Goal: Task Accomplishment & Management: Use online tool/utility

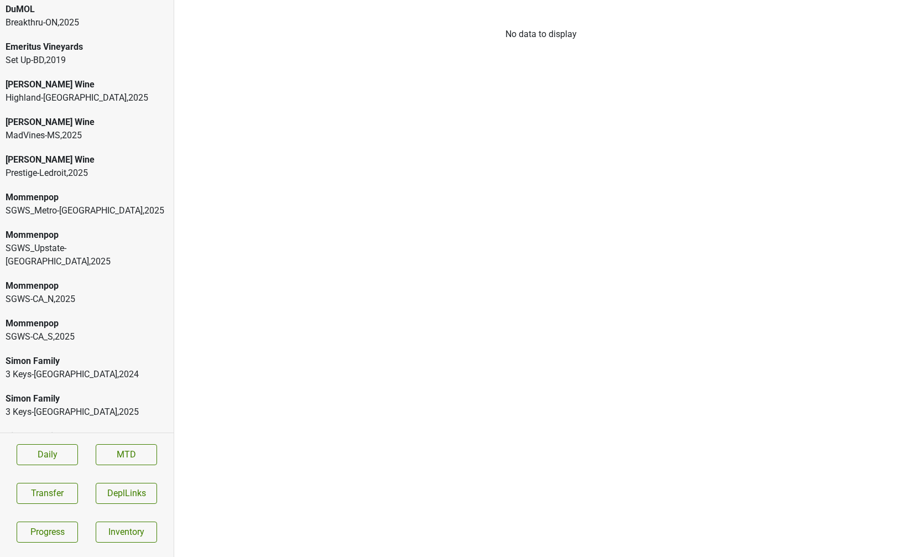
scroll to position [422, 0]
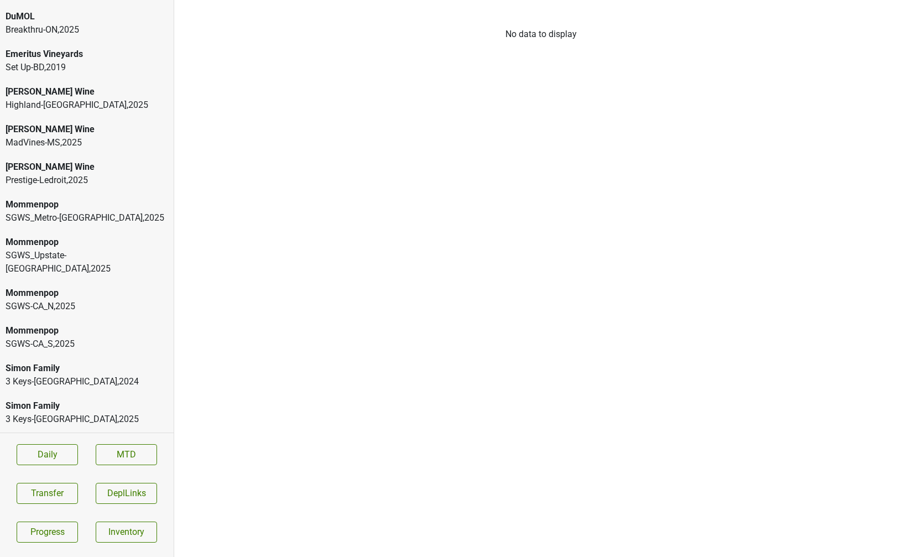
click at [46, 98] on div "Highland-[GEOGRAPHIC_DATA] , 2025" at bounding box center [87, 104] width 162 height 13
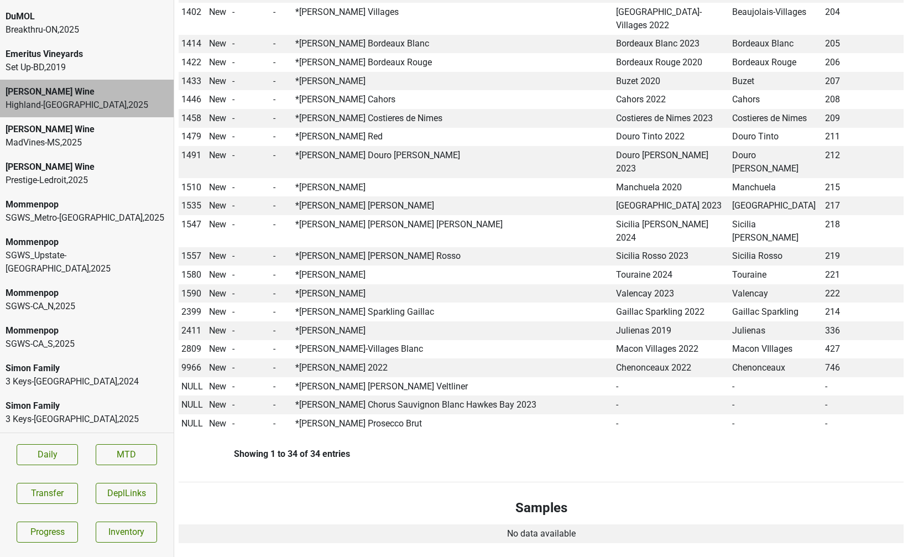
scroll to position [805, 0]
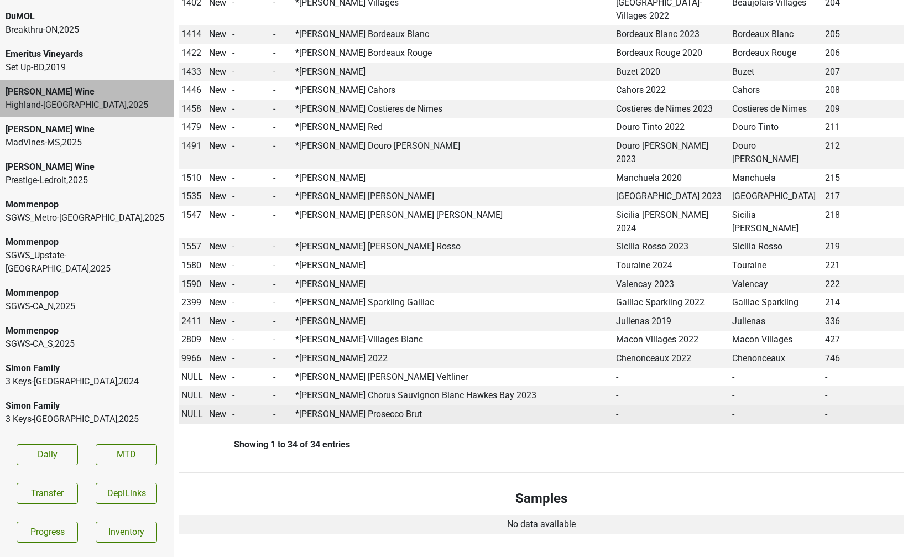
click at [193, 408] on span "NULL" at bounding box center [192, 413] width 22 height 11
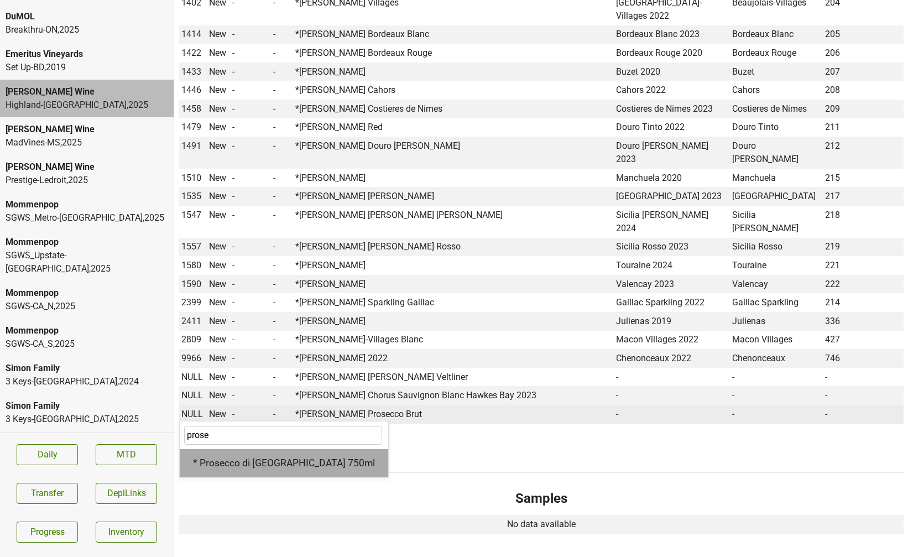
type input "prose"
click at [217, 449] on div "* Prosecco di Brescia 750ml" at bounding box center [284, 463] width 208 height 28
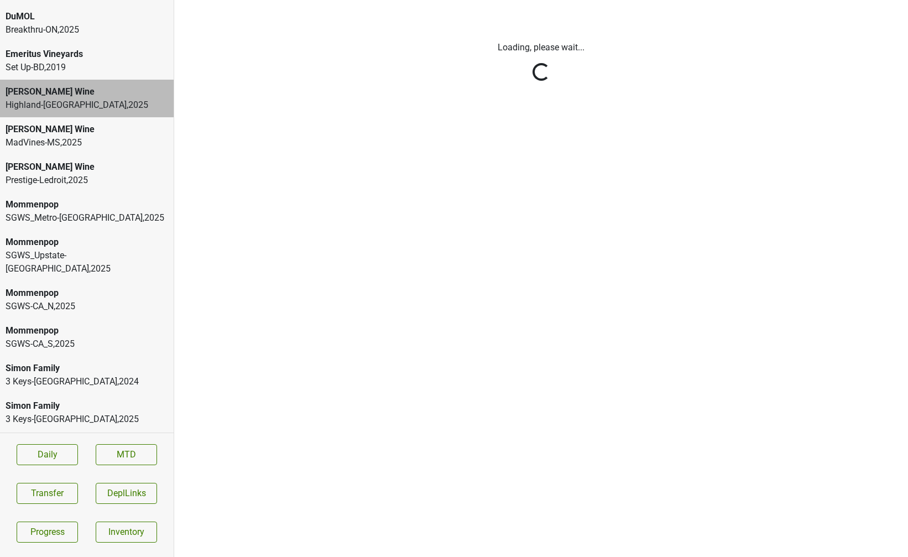
scroll to position [0, 0]
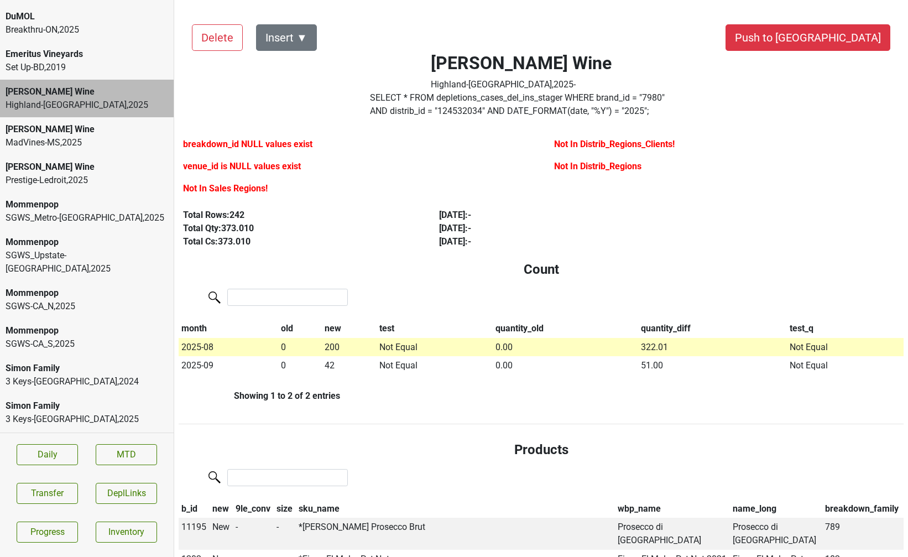
click at [473, 103] on label "SELECT * FROM depletions_cases_del_ins_stager WHERE brand_id = " 7980 " AND dis…" at bounding box center [521, 104] width 302 height 27
click at [96, 136] on div "MadVines-MS , 2025" at bounding box center [87, 142] width 162 height 13
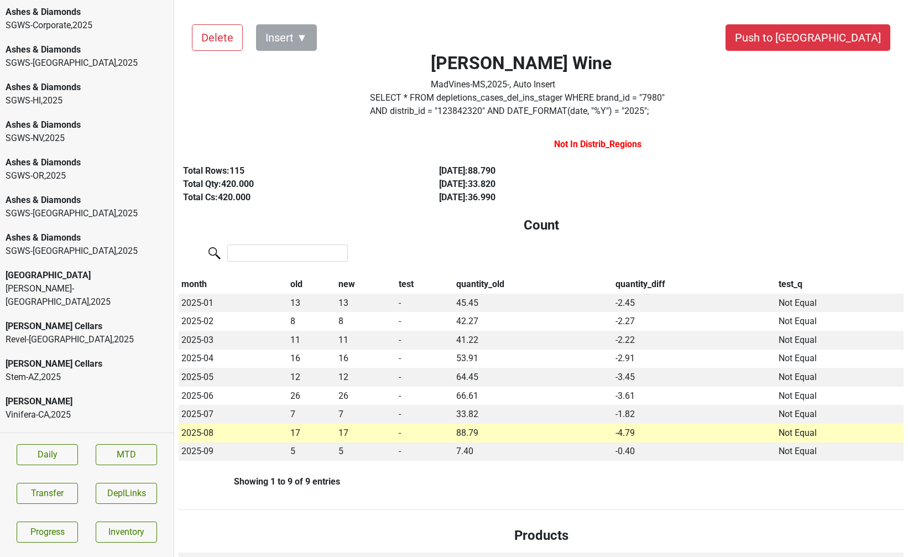
click at [59, 57] on div "SGWS-FL , 2025" at bounding box center [87, 62] width 162 height 13
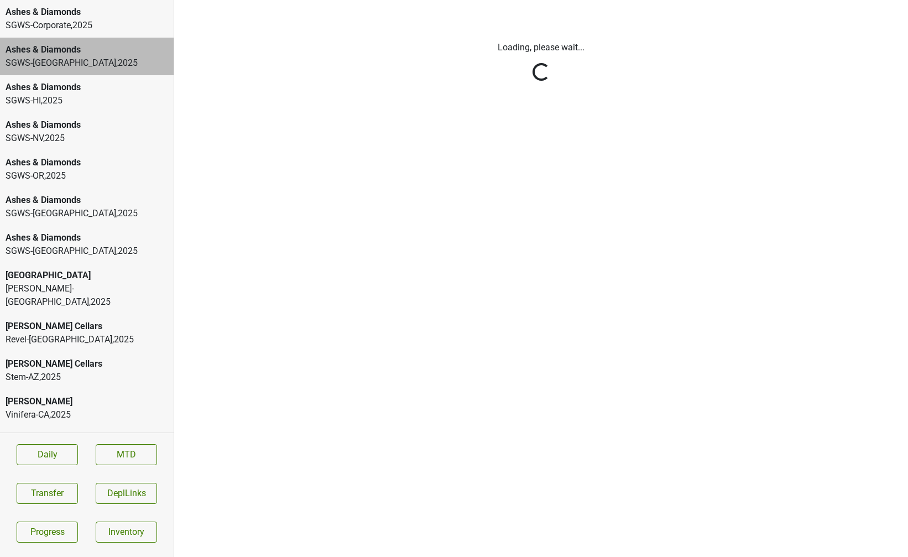
click at [59, 21] on div "SGWS-Corporate , 2025" at bounding box center [87, 25] width 162 height 13
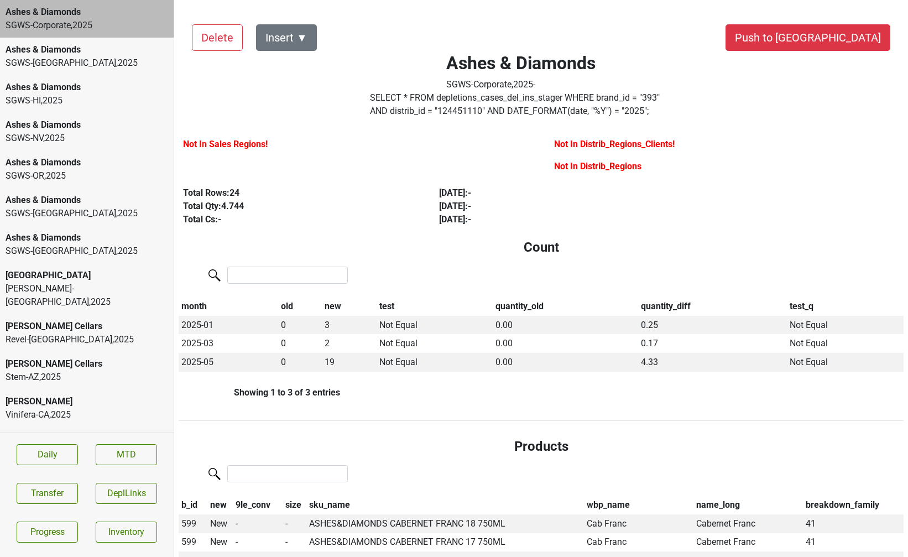
click at [59, 22] on div "SGWS-Corporate , 2025" at bounding box center [87, 25] width 162 height 13
click at [530, 103] on label "SELECT * FROM depletions_cases_del_ins_stager WHERE brand_id = " 393 " AND dist…" at bounding box center [521, 104] width 302 height 27
click at [54, 53] on div "Ashes & Diamonds" at bounding box center [87, 49] width 162 height 13
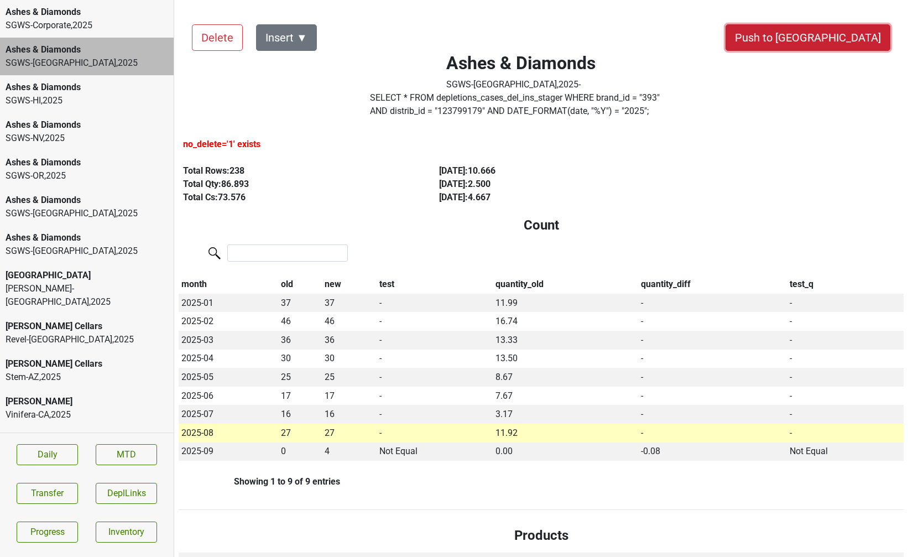
click at [852, 41] on button "Push to [GEOGRAPHIC_DATA]" at bounding box center [807, 37] width 165 height 27
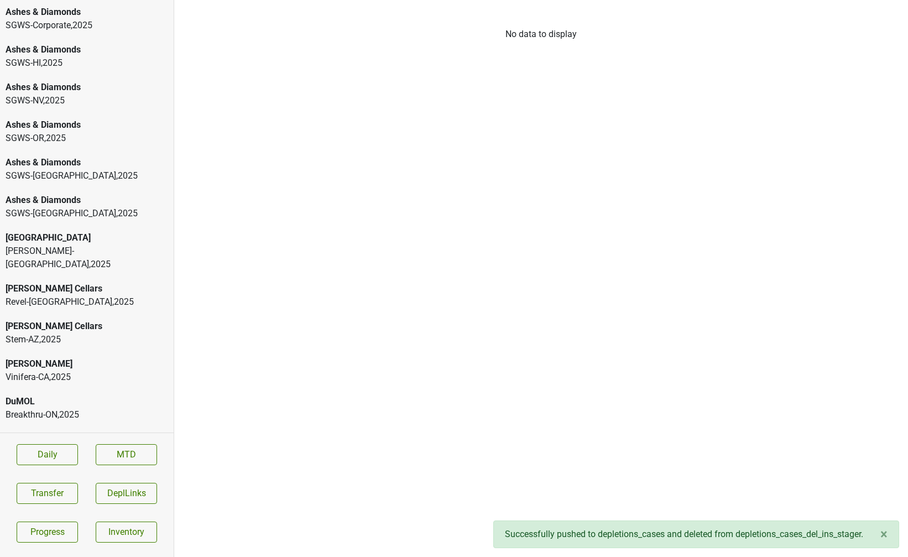
click at [116, 61] on div "SGWS-HI , 2025" at bounding box center [87, 62] width 162 height 13
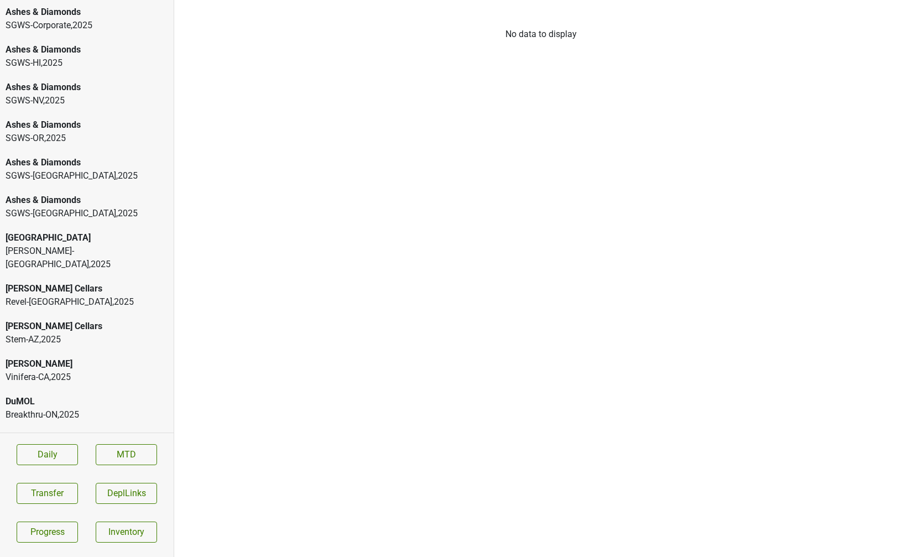
click at [69, 50] on div "Ashes & Diamonds" at bounding box center [87, 49] width 162 height 13
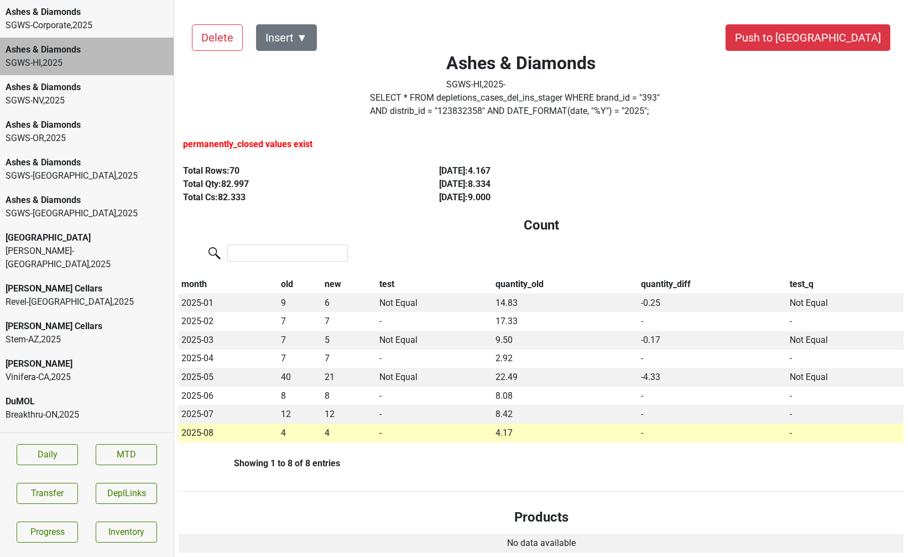
click at [72, 25] on div "SGWS-Corporate , 2025" at bounding box center [87, 25] width 162 height 13
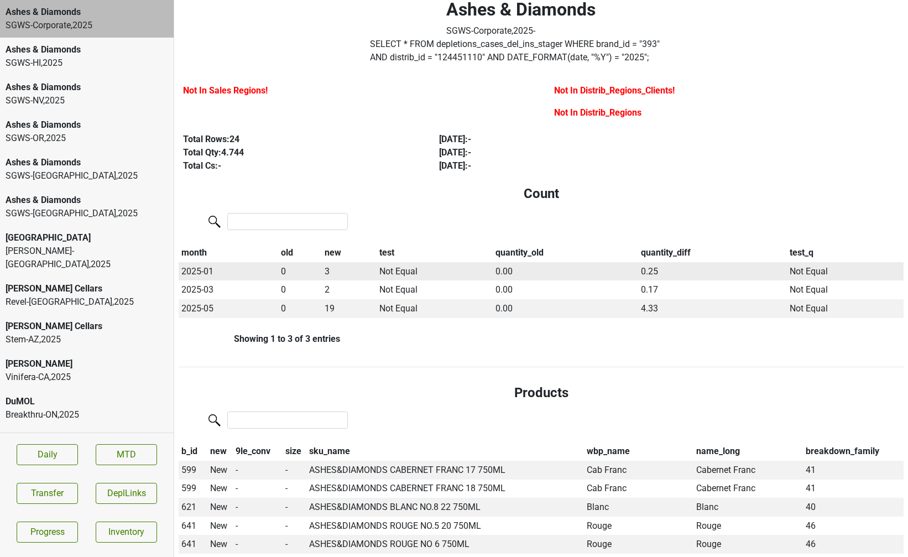
scroll to position [55, 0]
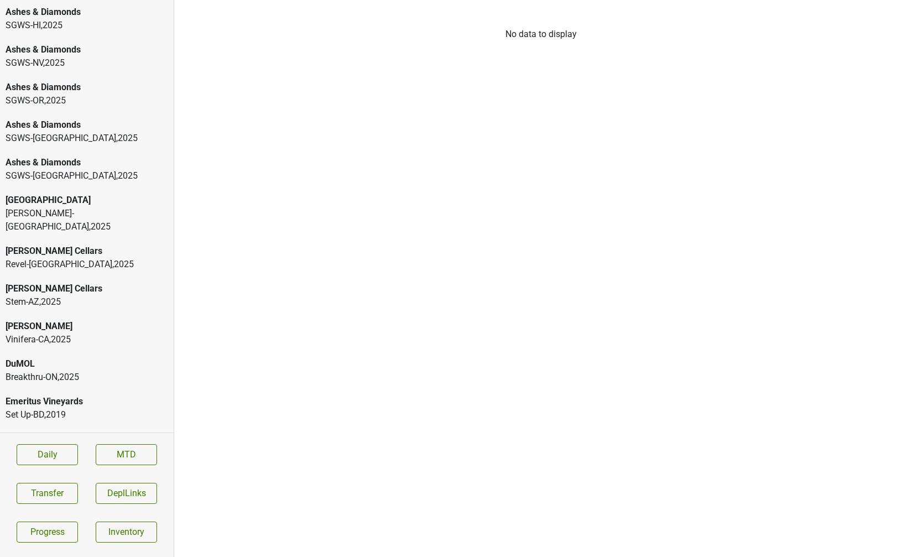
click at [87, 20] on div "SGWS-HI , 2025" at bounding box center [87, 25] width 162 height 13
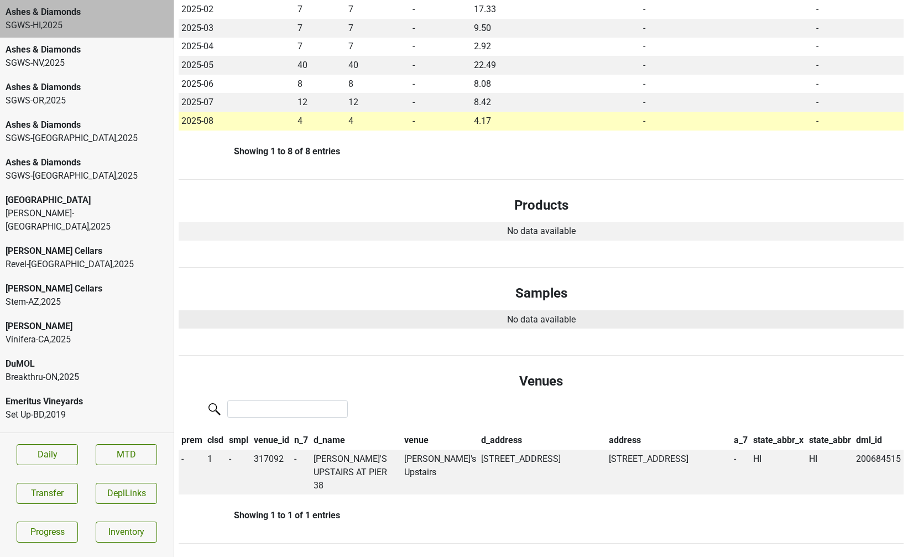
scroll to position [313, 0]
click at [317, 461] on td "[PERSON_NAME]'S UPSTAIRS AT PIER 38" at bounding box center [356, 470] width 91 height 45
click at [264, 457] on td "317092" at bounding box center [271, 470] width 41 height 45
copy td "317092"
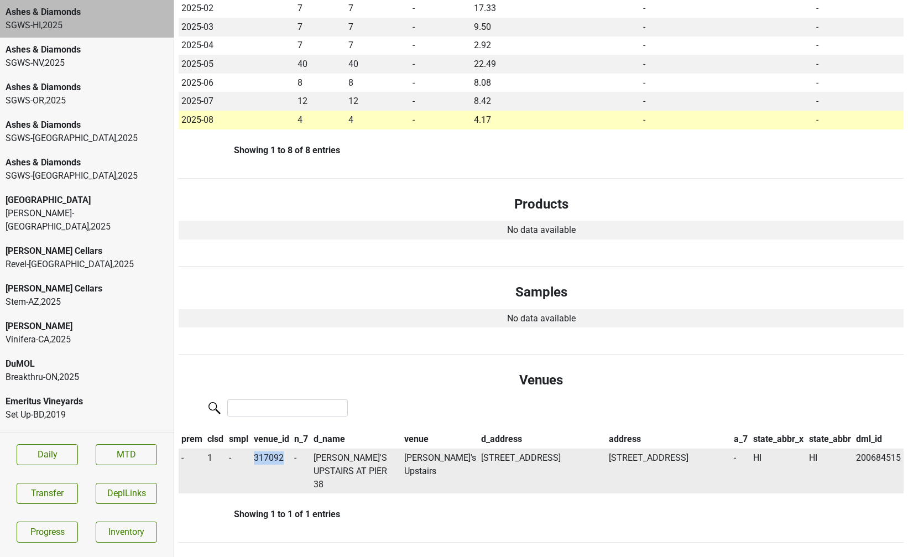
click at [331, 465] on td "[PERSON_NAME]'S UPSTAIRS AT PIER 38" at bounding box center [356, 470] width 91 height 45
click at [43, 496] on button "Transfer" at bounding box center [47, 493] width 61 height 21
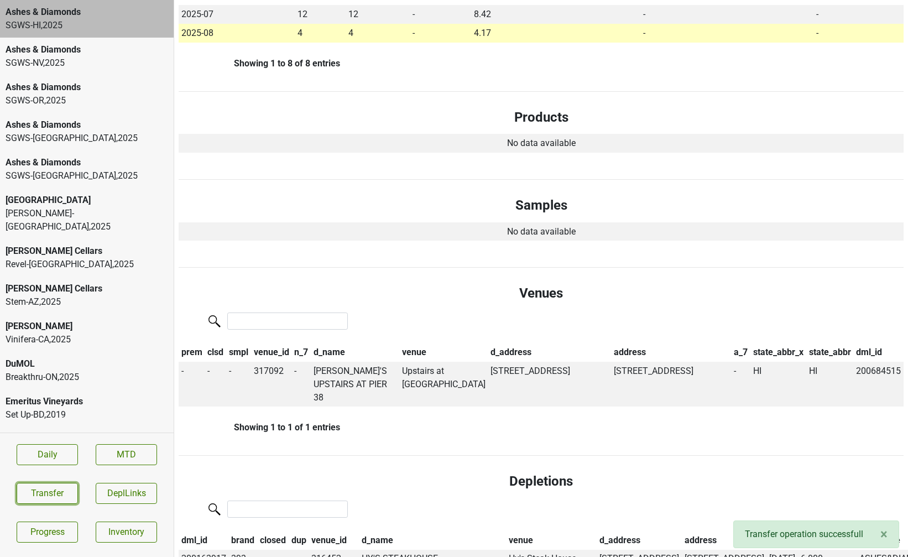
scroll to position [0, 0]
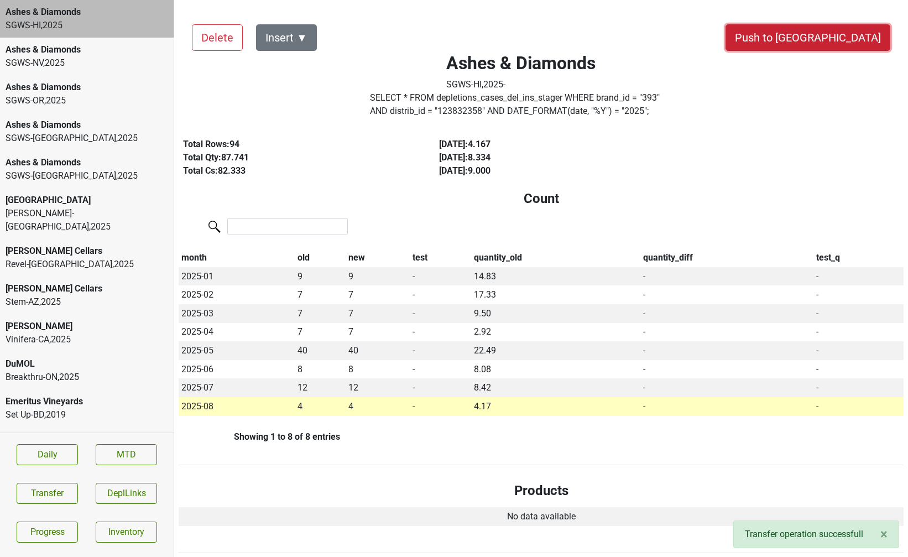
click at [820, 39] on button "Push to [GEOGRAPHIC_DATA]" at bounding box center [807, 37] width 165 height 27
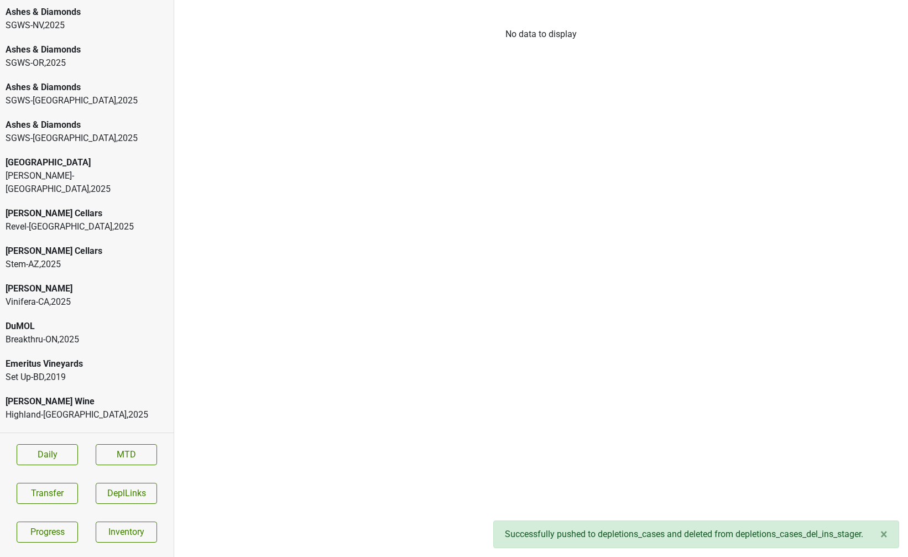
click at [72, 28] on div "SGWS-[GEOGRAPHIC_DATA] , 2025" at bounding box center [87, 25] width 162 height 13
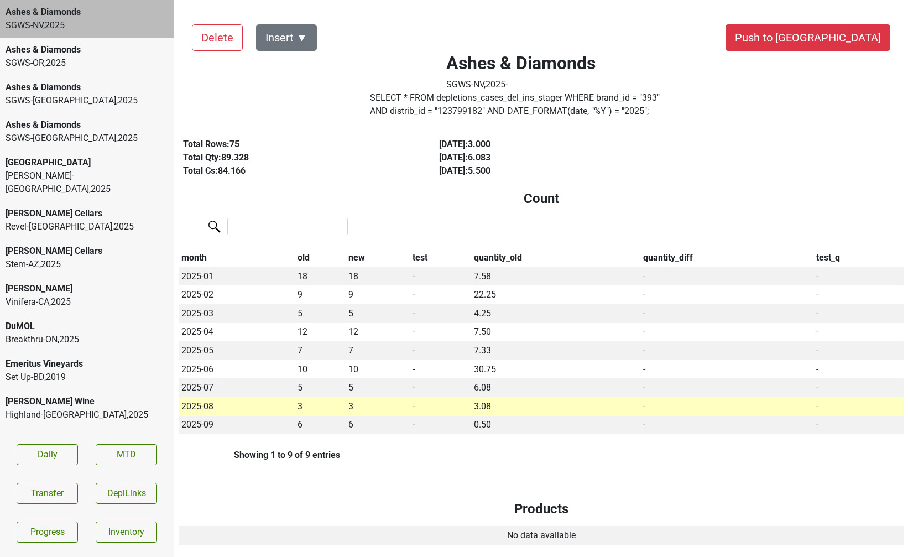
click at [867, 34] on button "Push to [GEOGRAPHIC_DATA]" at bounding box center [807, 37] width 165 height 27
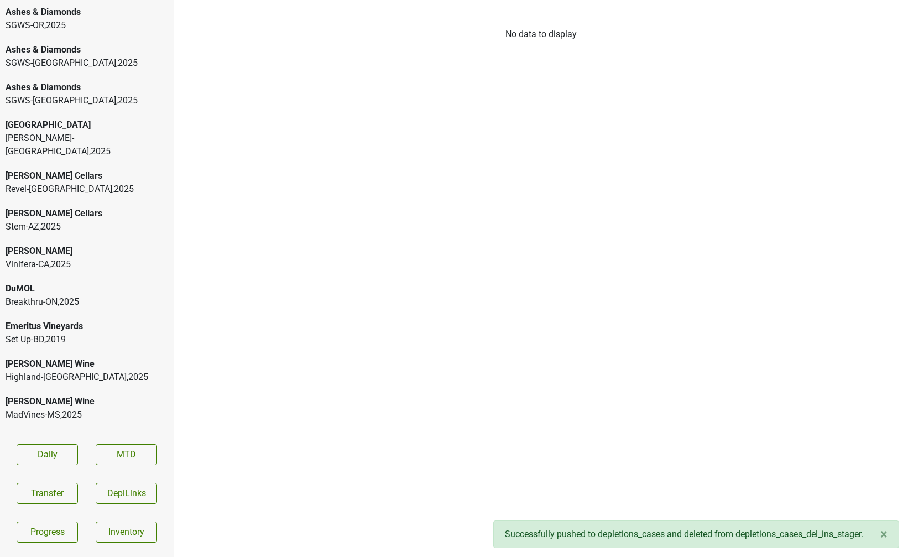
click at [38, 15] on div "Ashes & Diamonds" at bounding box center [87, 12] width 162 height 13
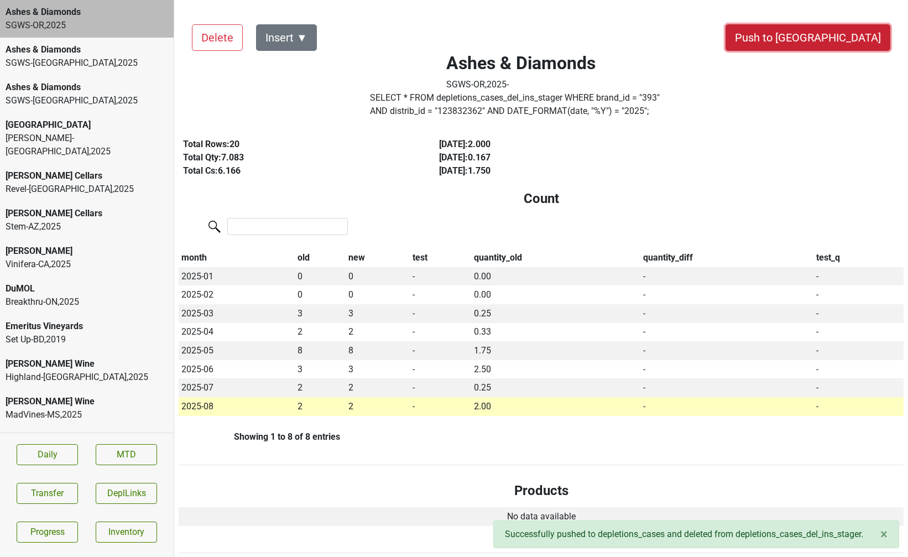
click at [840, 40] on button "Push to [GEOGRAPHIC_DATA]" at bounding box center [807, 37] width 165 height 27
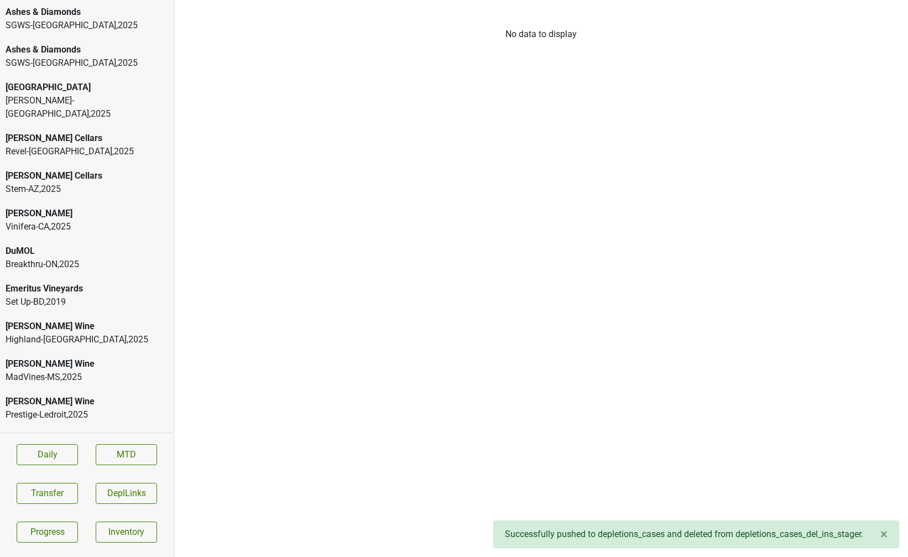
click at [109, 23] on div "SGWS-[GEOGRAPHIC_DATA] , 2025" at bounding box center [87, 25] width 162 height 13
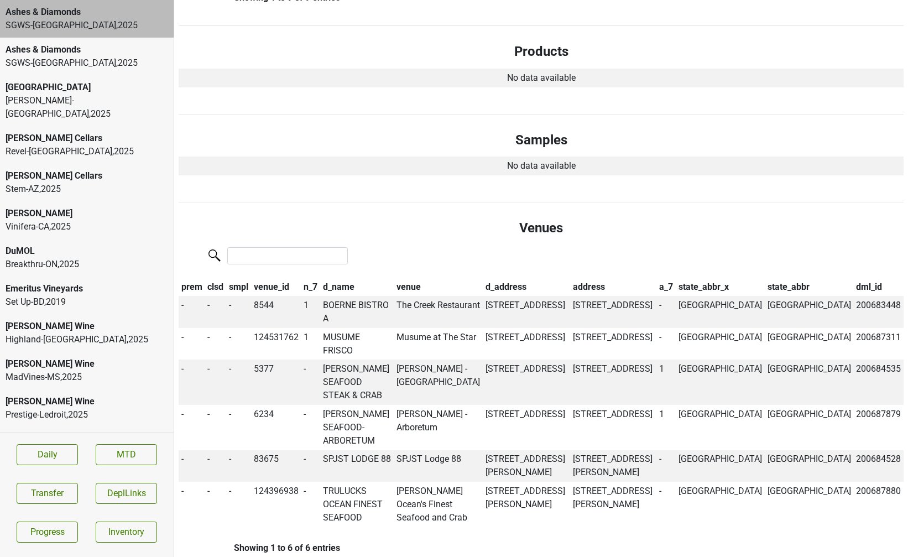
scroll to position [486, 0]
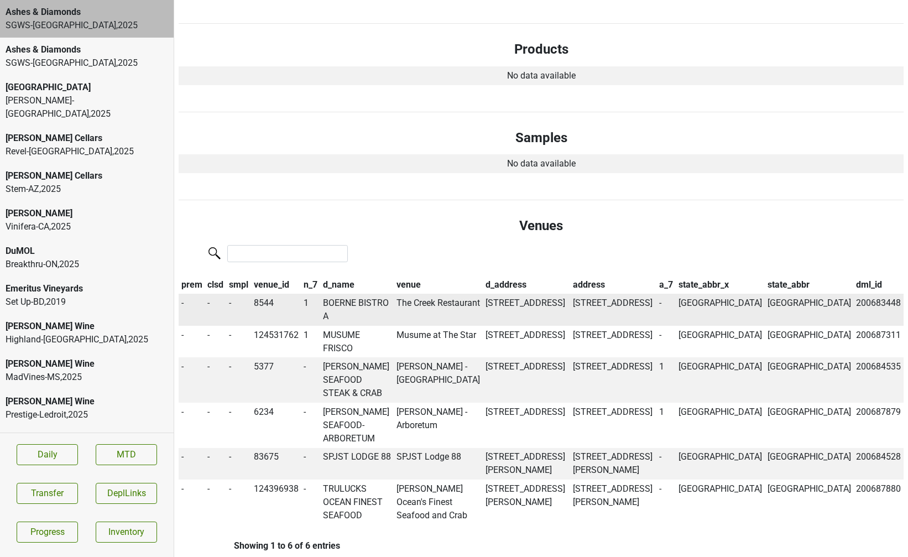
click at [367, 300] on td "BOERNE BISTRO A" at bounding box center [357, 309] width 74 height 32
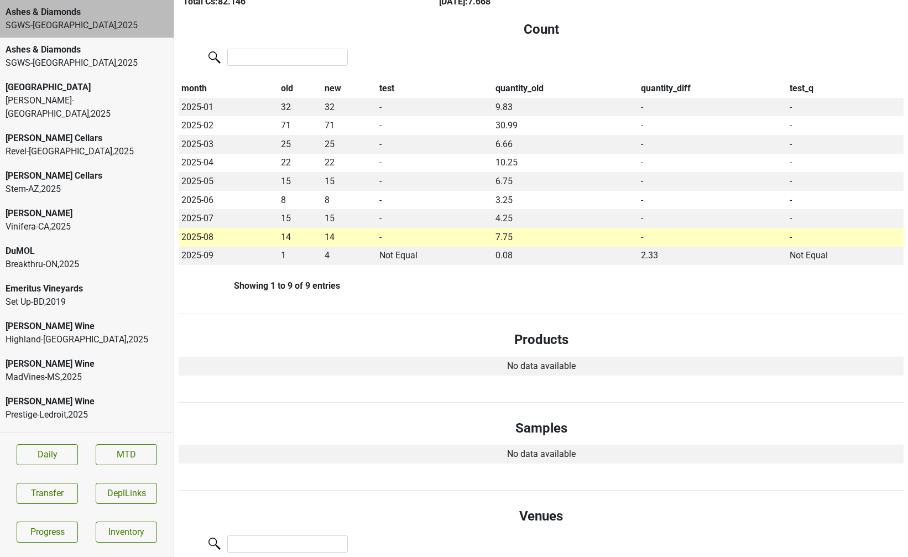
scroll to position [0, 0]
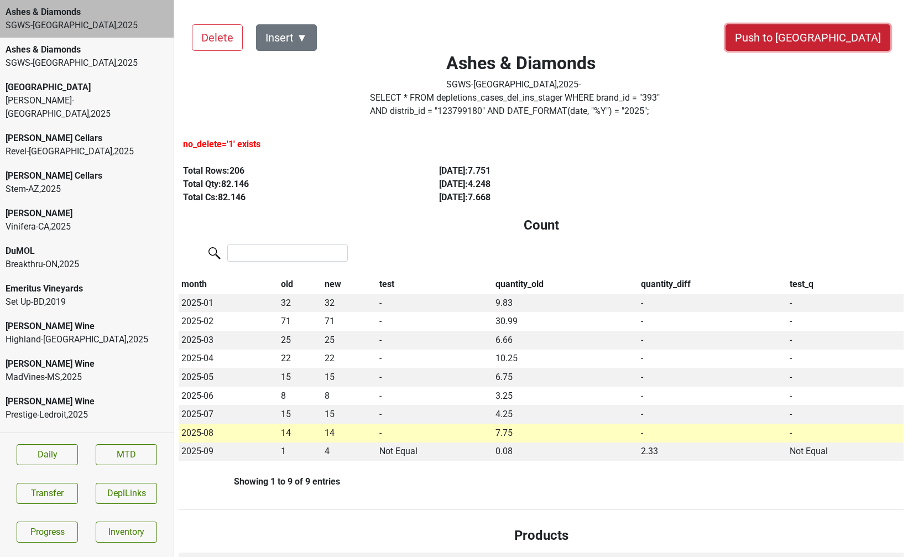
click at [851, 36] on button "Push to [GEOGRAPHIC_DATA]" at bounding box center [807, 37] width 165 height 27
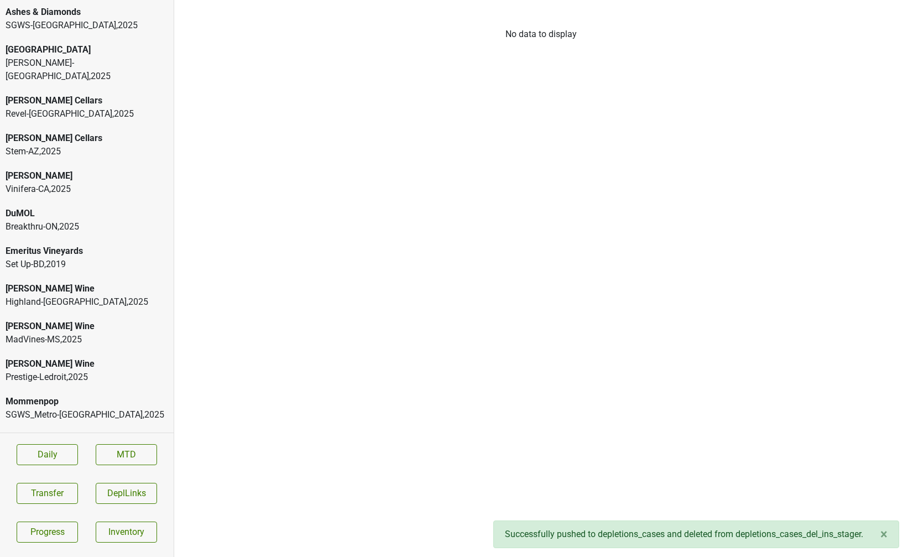
click at [124, 22] on div "SGWS-[GEOGRAPHIC_DATA] , 2025" at bounding box center [87, 25] width 162 height 13
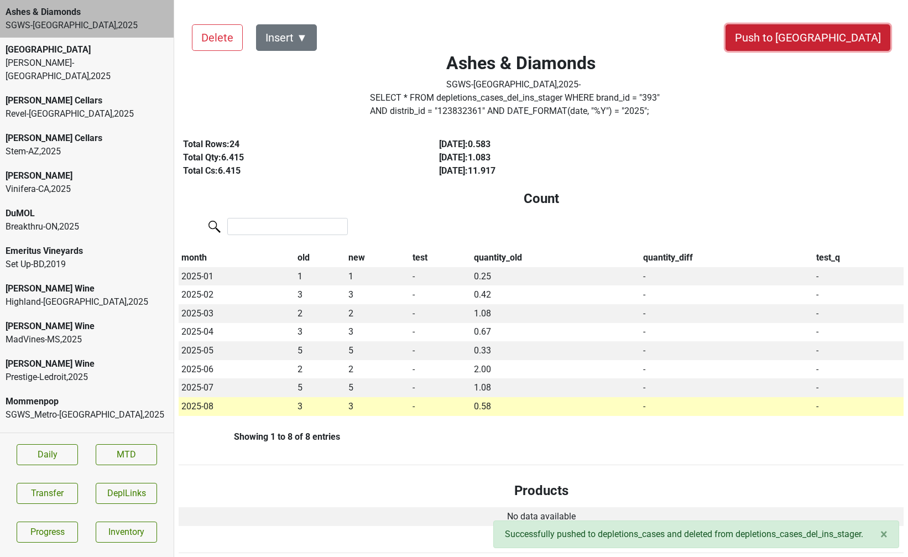
click at [842, 41] on button "Push to [GEOGRAPHIC_DATA]" at bounding box center [807, 37] width 165 height 27
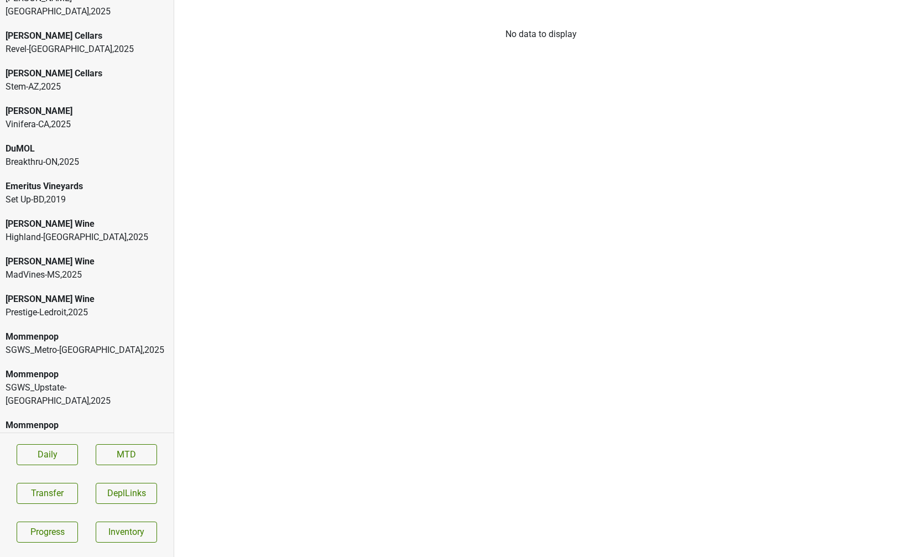
scroll to position [29, 0]
click at [59, 216] on div "[PERSON_NAME] Wine" at bounding box center [87, 222] width 162 height 13
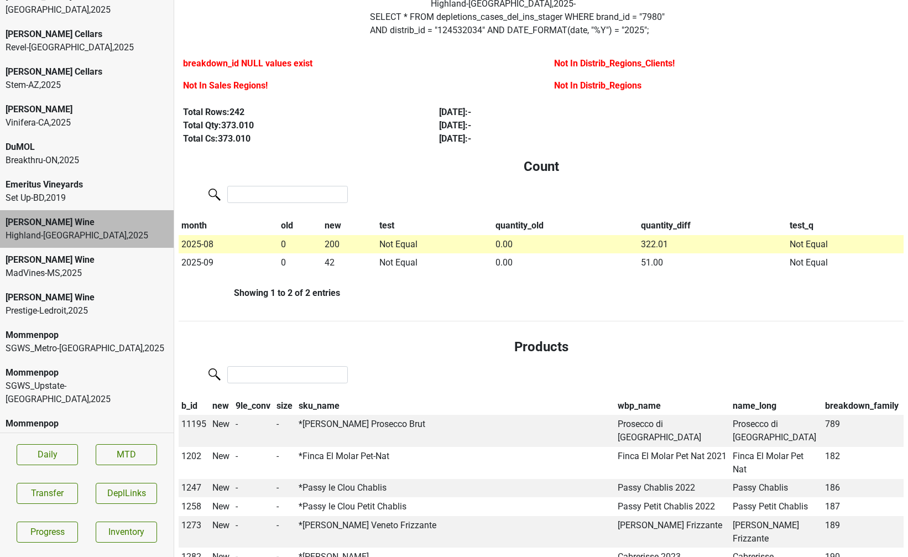
scroll to position [0, 0]
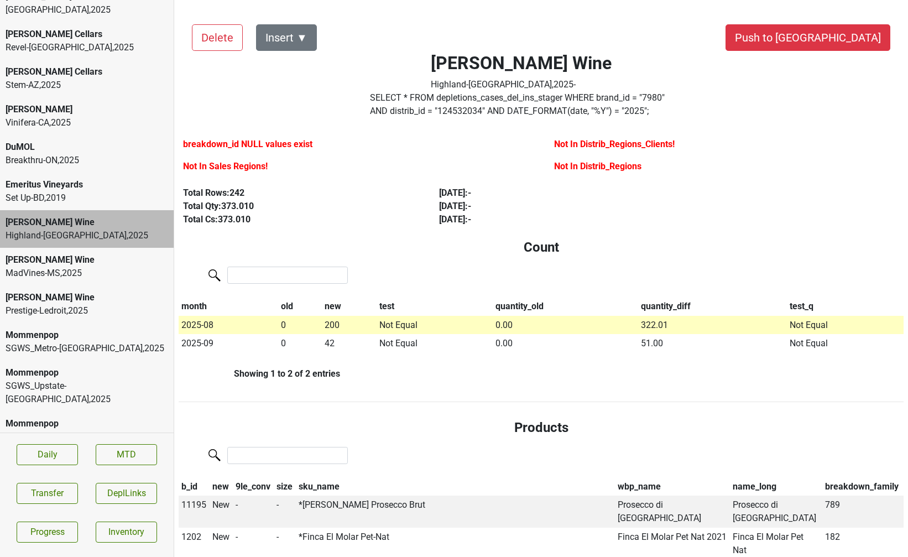
click at [419, 107] on label "SELECT * FROM depletions_cases_del_ins_stager WHERE brand_id = " 7980 " AND dis…" at bounding box center [521, 104] width 302 height 27
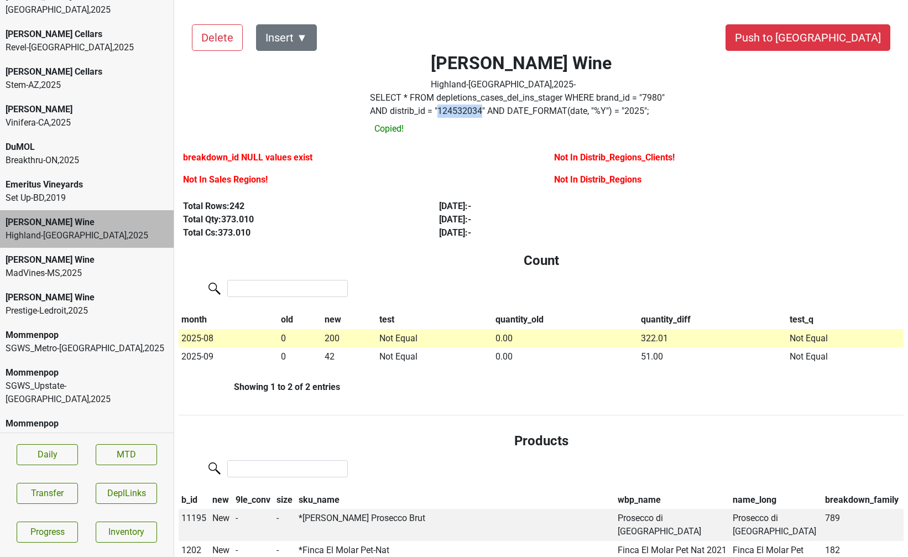
click at [419, 107] on label "SELECT * FROM depletions_cases_del_ins_stager WHERE brand_id = " 7980 " AND dis…" at bounding box center [521, 104] width 302 height 27
copy label "124532034"
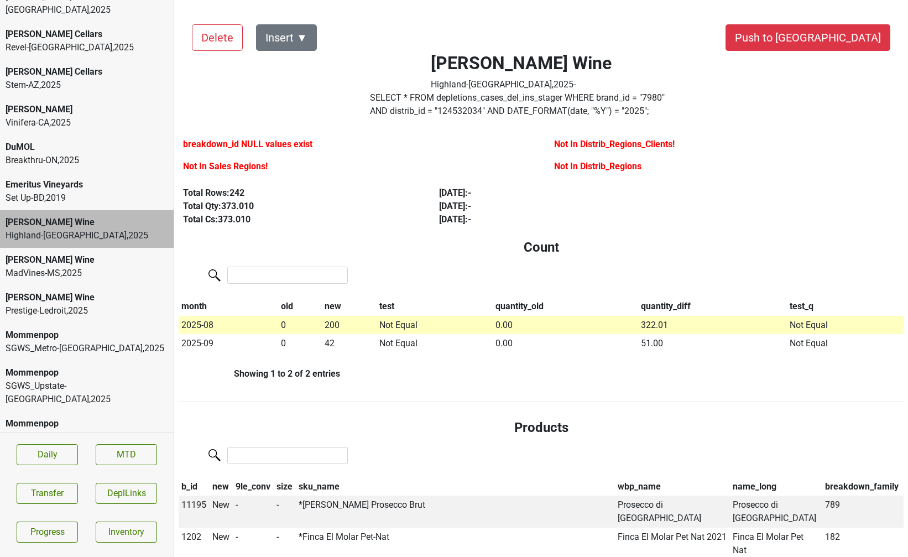
click at [54, 480] on section "Daily MTD Transfer DeplLinks Progress Inventory" at bounding box center [87, 492] width 174 height 121
click at [53, 486] on button "Transfer" at bounding box center [47, 493] width 61 height 21
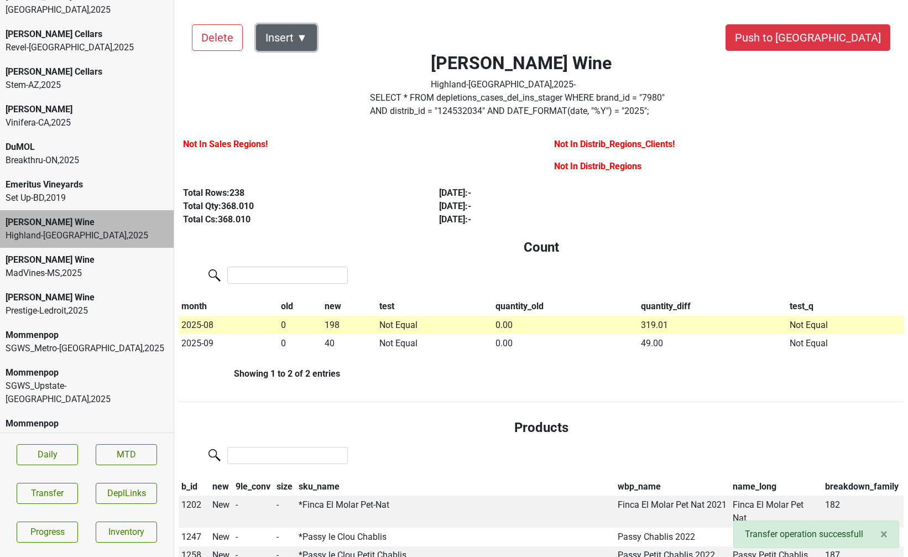
click at [298, 36] on button "Insert ▼" at bounding box center [286, 37] width 61 height 27
click at [281, 222] on div "Total Cs: 368.010" at bounding box center [298, 219] width 230 height 13
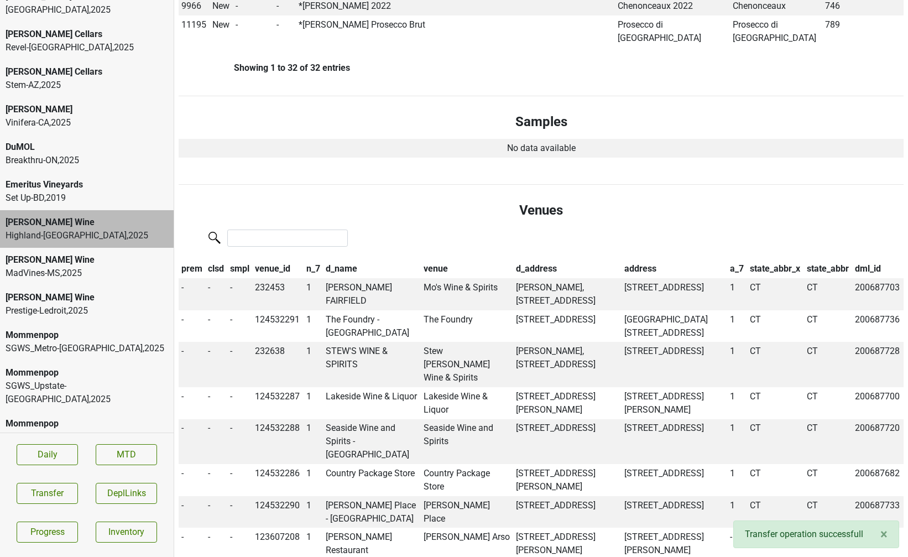
scroll to position [1144, 0]
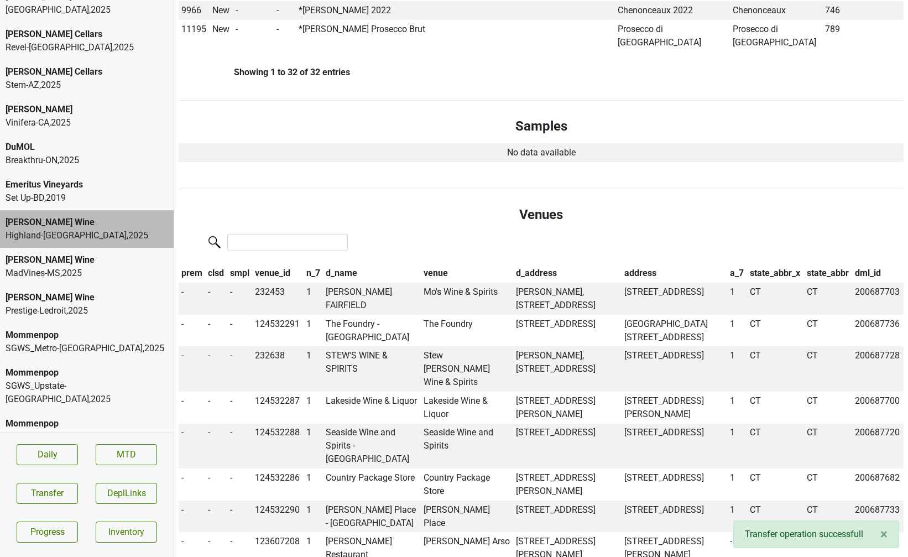
click at [217, 264] on th "clsd" at bounding box center [217, 273] width 22 height 19
click at [194, 264] on th "prem" at bounding box center [192, 273] width 27 height 19
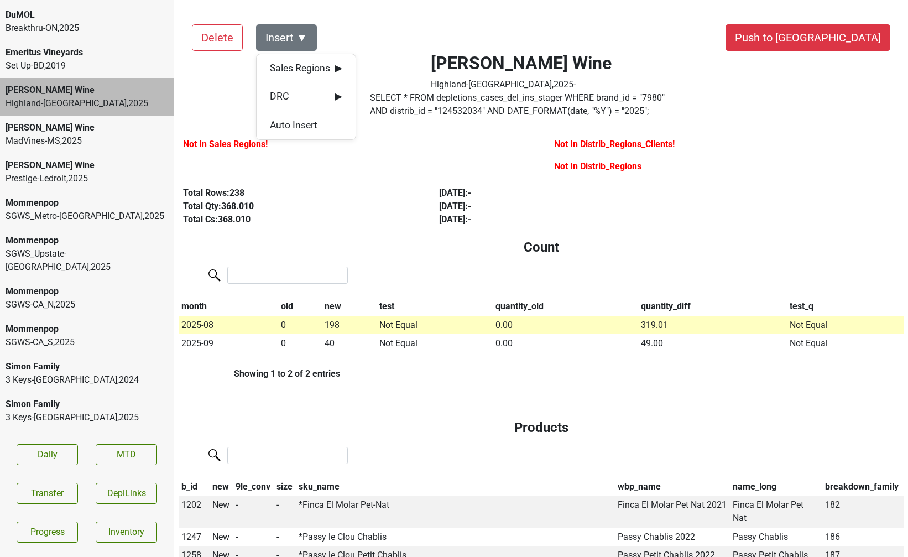
scroll to position [162, 0]
click at [56, 246] on div "SGWS_Upstate-[GEOGRAPHIC_DATA] , 2025" at bounding box center [87, 259] width 162 height 27
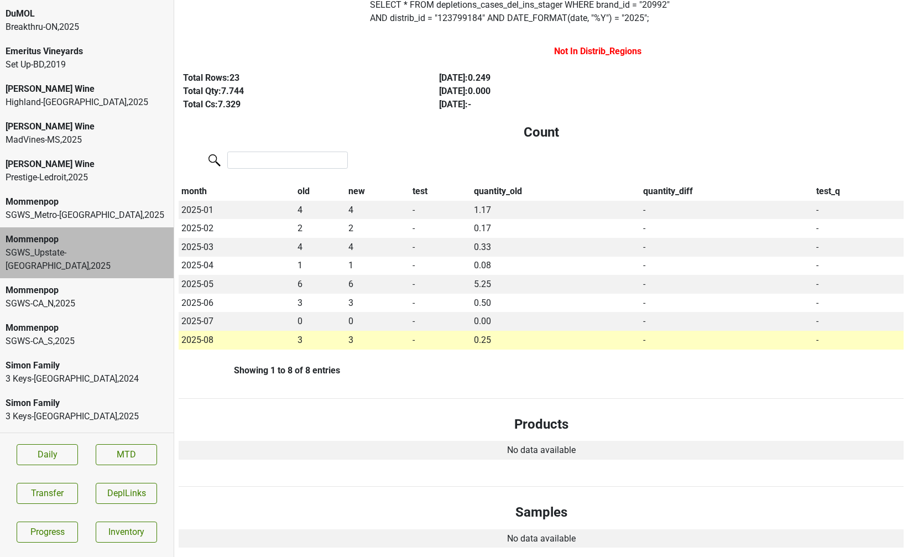
scroll to position [0, 0]
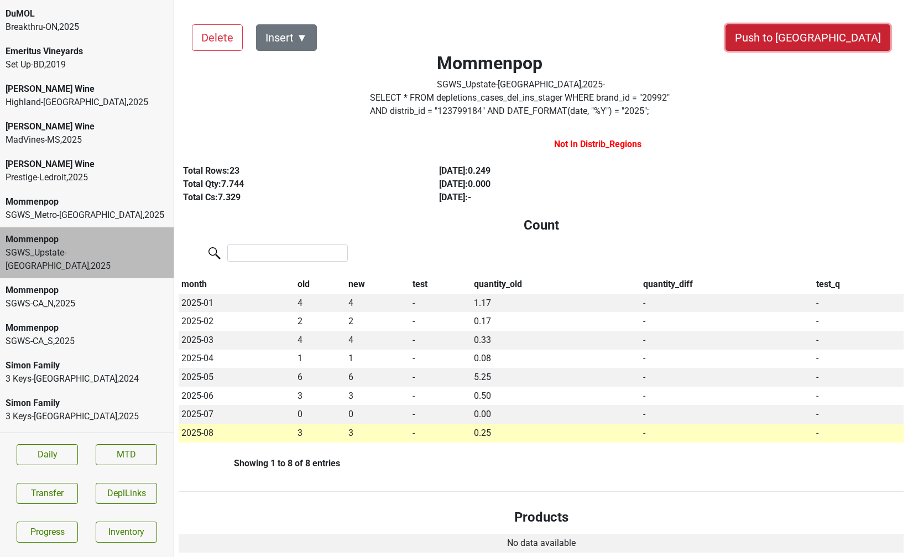
click at [828, 40] on button "Push to [GEOGRAPHIC_DATA]" at bounding box center [807, 37] width 165 height 27
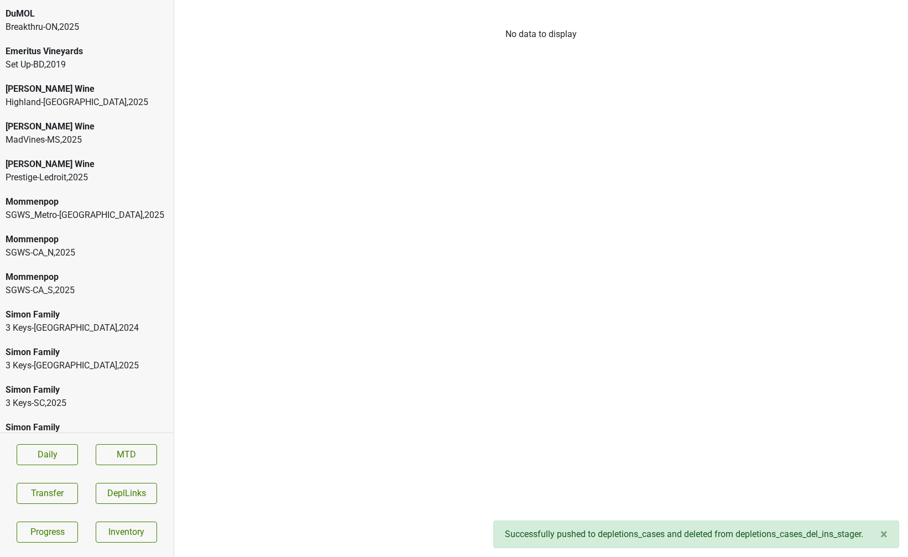
click at [72, 246] on div "SGWS-CA_N , 2025" at bounding box center [87, 252] width 162 height 13
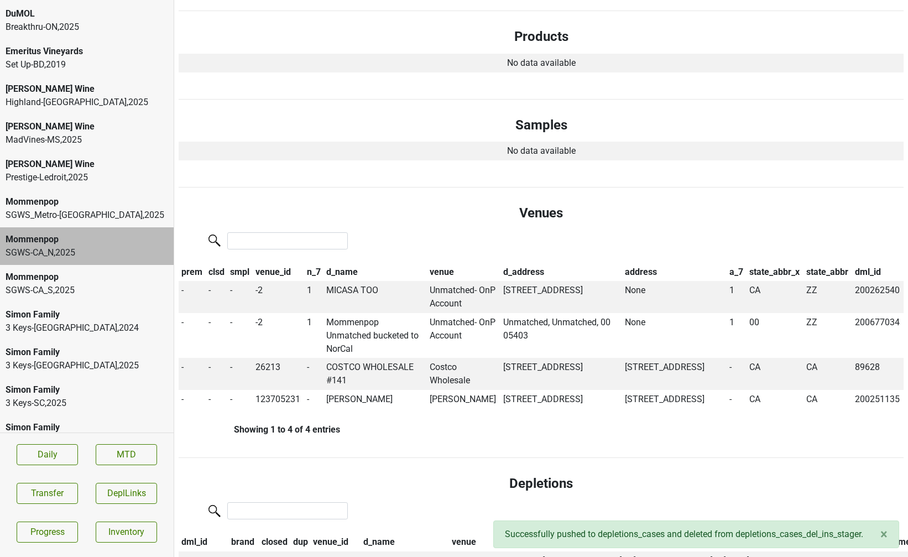
scroll to position [533, 0]
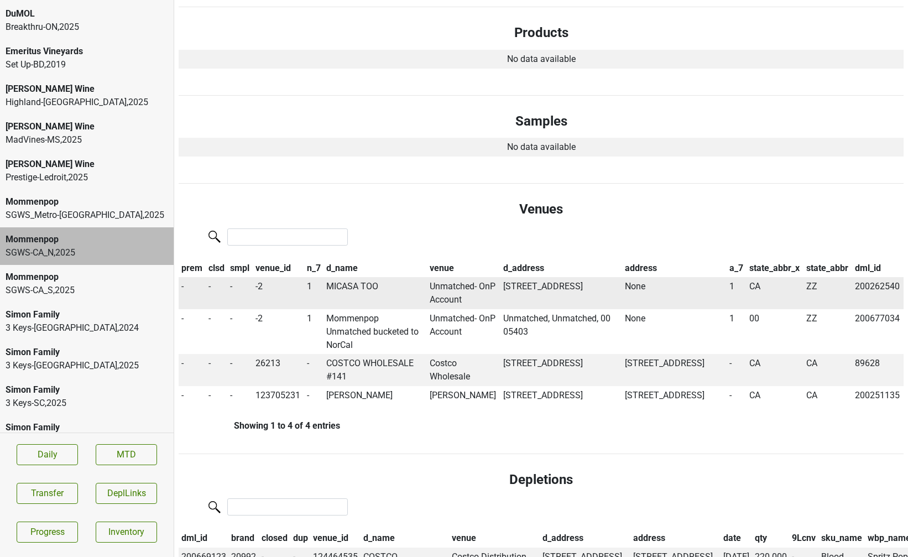
click at [339, 286] on td "MICASA TOO" at bounding box center [374, 293] width 103 height 32
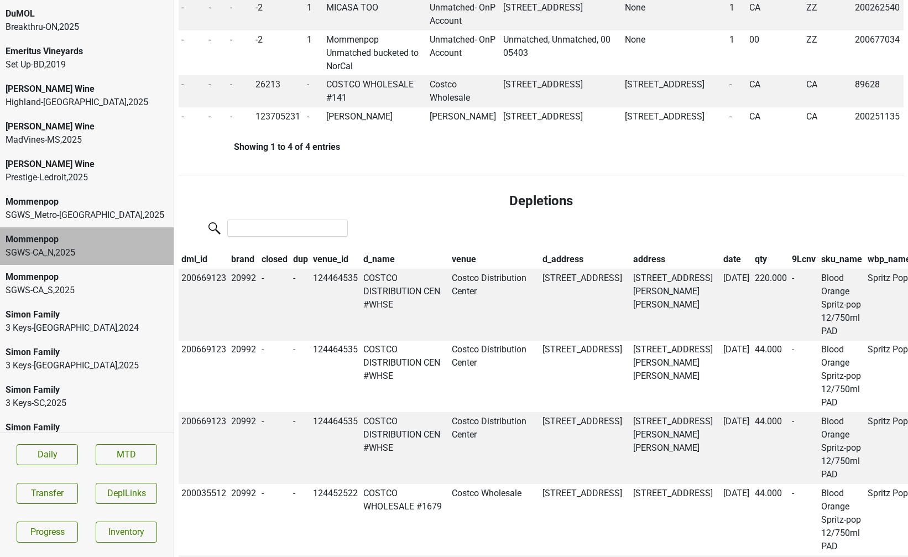
scroll to position [817, 0]
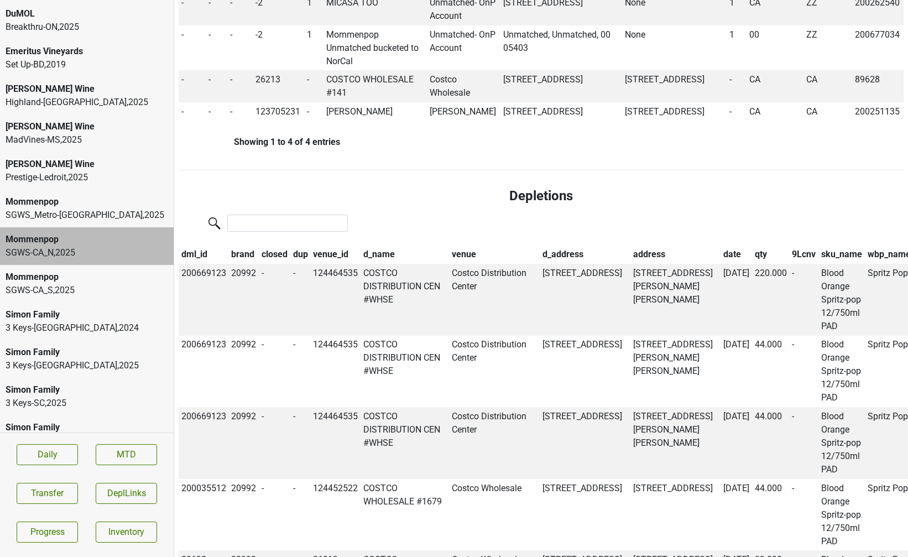
click at [307, 236] on div at bounding box center [541, 224] width 725 height 24
click at [297, 232] on input "search" at bounding box center [287, 222] width 120 height 17
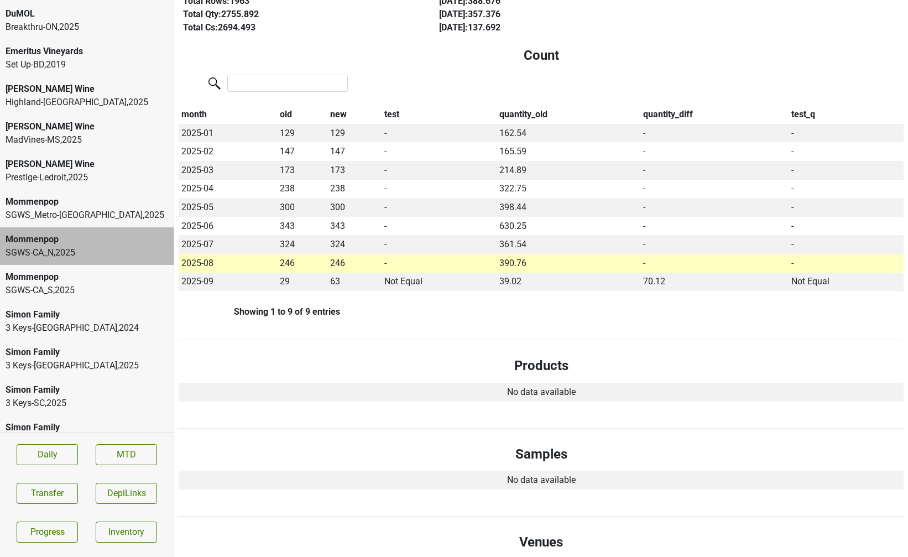
scroll to position [0, 0]
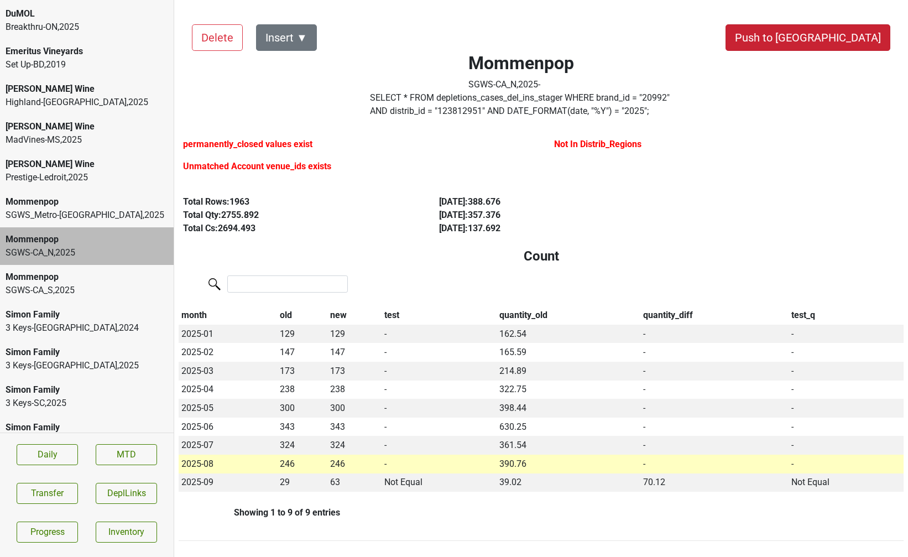
type input "novato"
click at [843, 35] on button "Push to [GEOGRAPHIC_DATA]" at bounding box center [807, 37] width 165 height 27
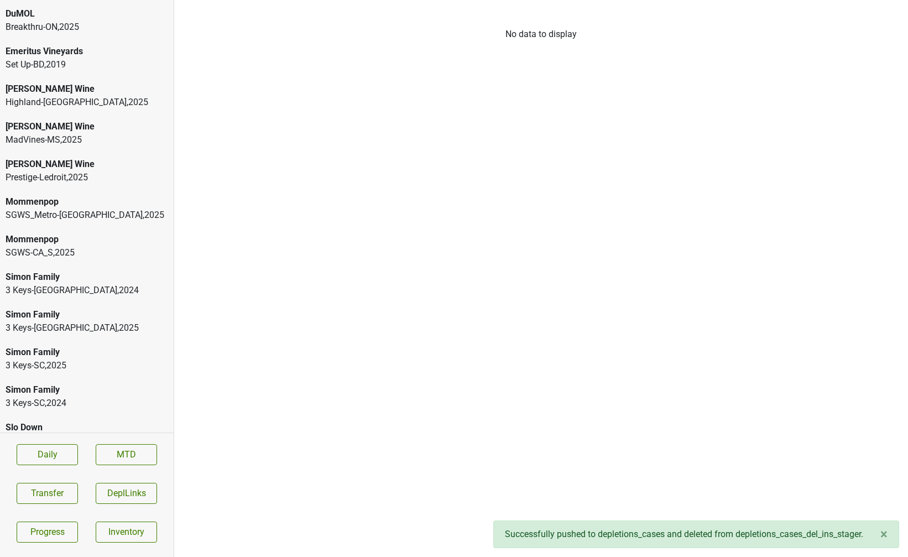
click at [59, 246] on div "SGWS-CA_S , 2025" at bounding box center [87, 252] width 162 height 13
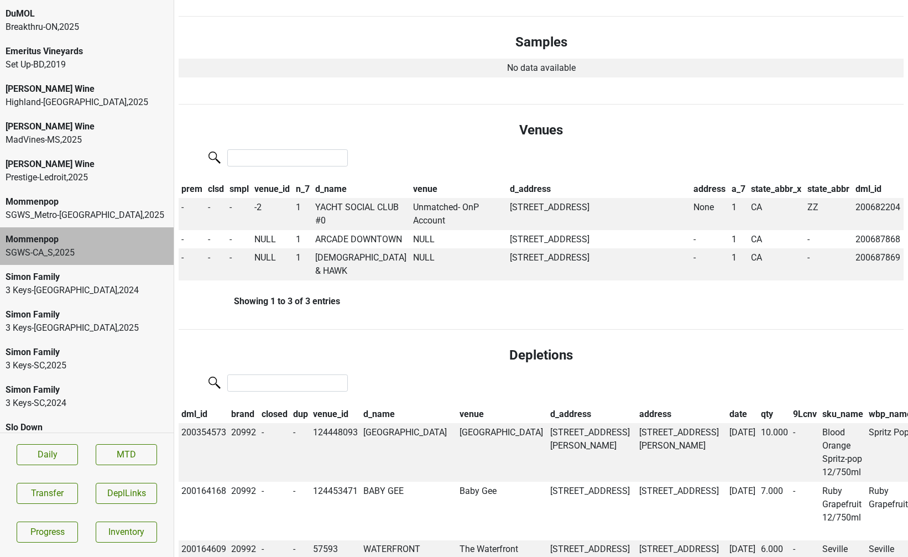
scroll to position [648, 0]
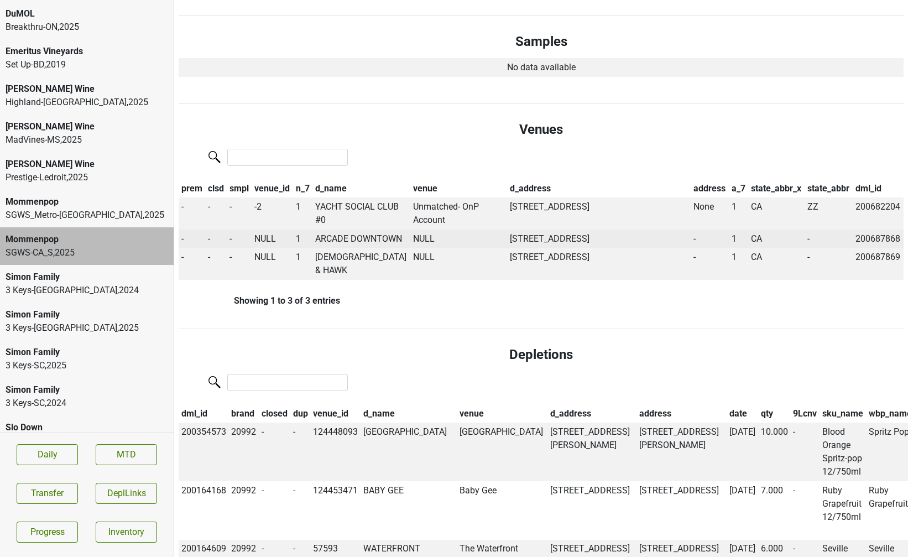
click at [343, 238] on td "ARCADE DOWNTOWN" at bounding box center [361, 238] width 98 height 19
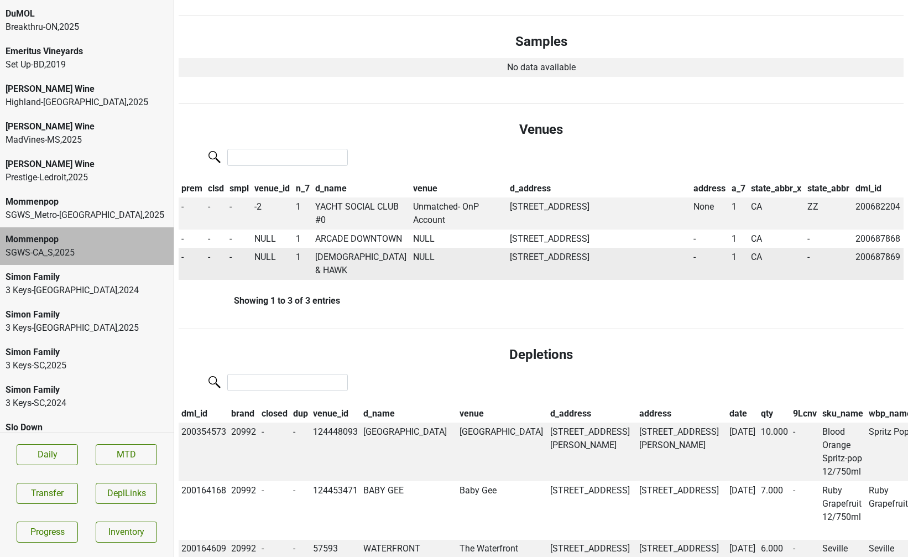
click at [343, 275] on td "[DEMOGRAPHIC_DATA] & HAWK" at bounding box center [361, 264] width 98 height 32
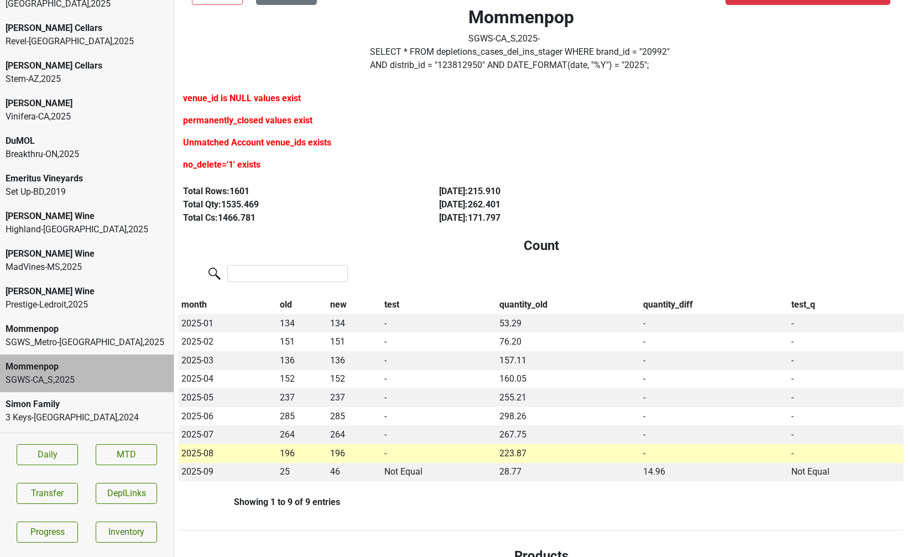
scroll to position [27, 0]
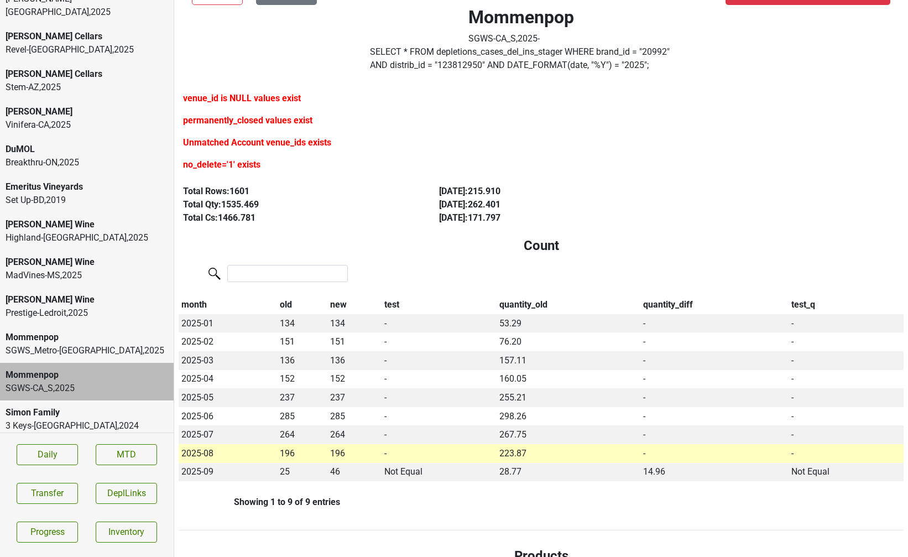
click at [67, 231] on div "Highland-[GEOGRAPHIC_DATA] , 2025" at bounding box center [87, 237] width 162 height 13
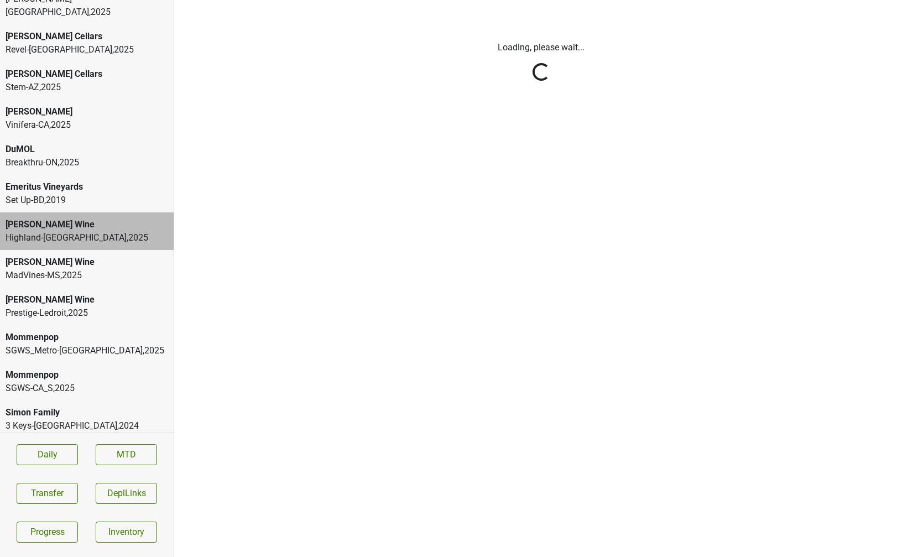
scroll to position [0, 0]
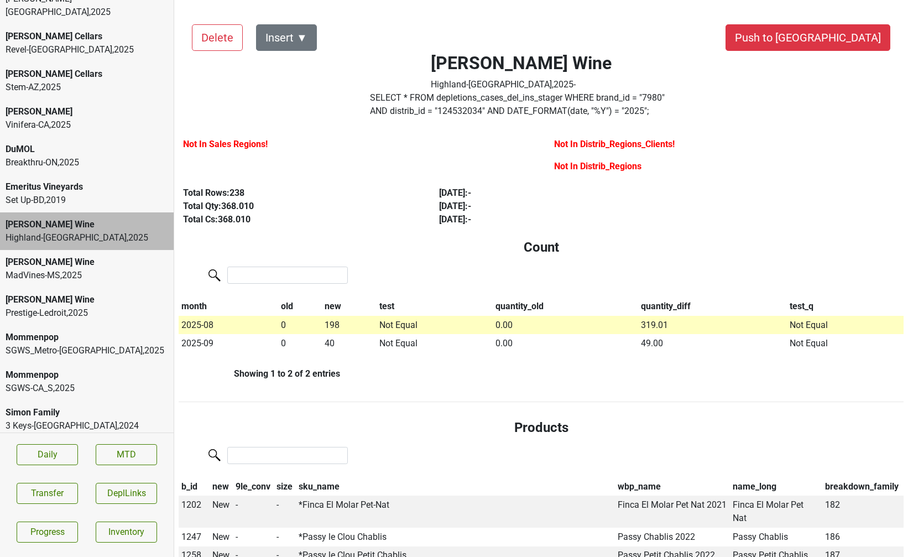
click at [107, 344] on div "SGWS_Metro-[GEOGRAPHIC_DATA] , 2025" at bounding box center [87, 350] width 162 height 13
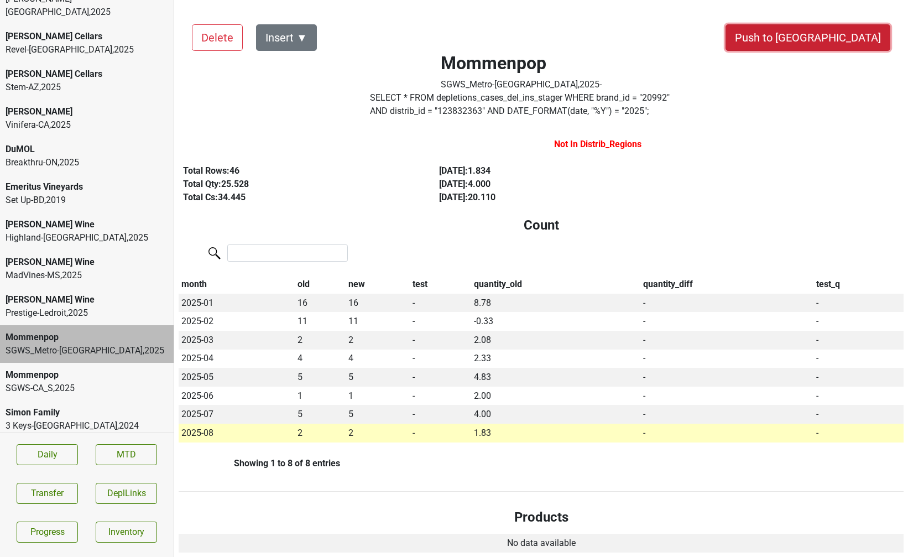
click at [838, 35] on button "Push to [GEOGRAPHIC_DATA]" at bounding box center [807, 37] width 165 height 27
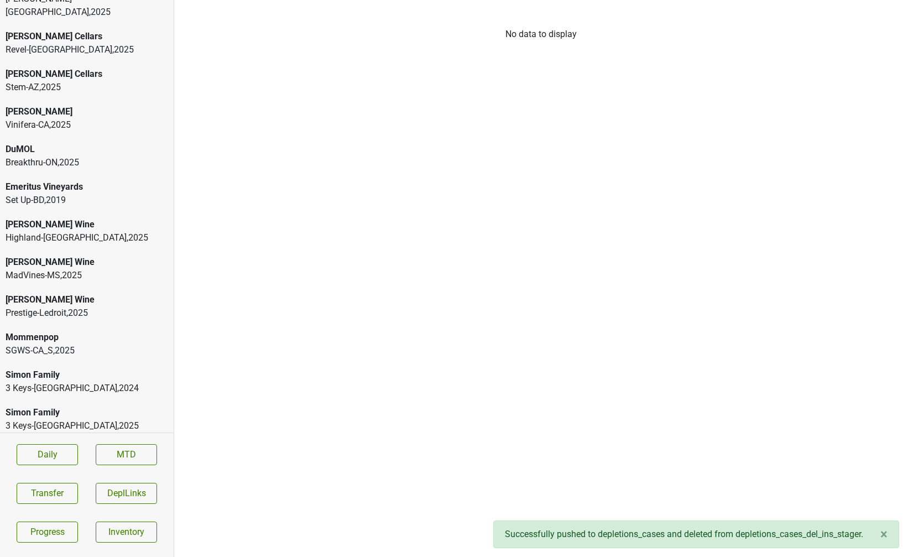
click at [115, 331] on div "Mommenpop" at bounding box center [87, 337] width 162 height 13
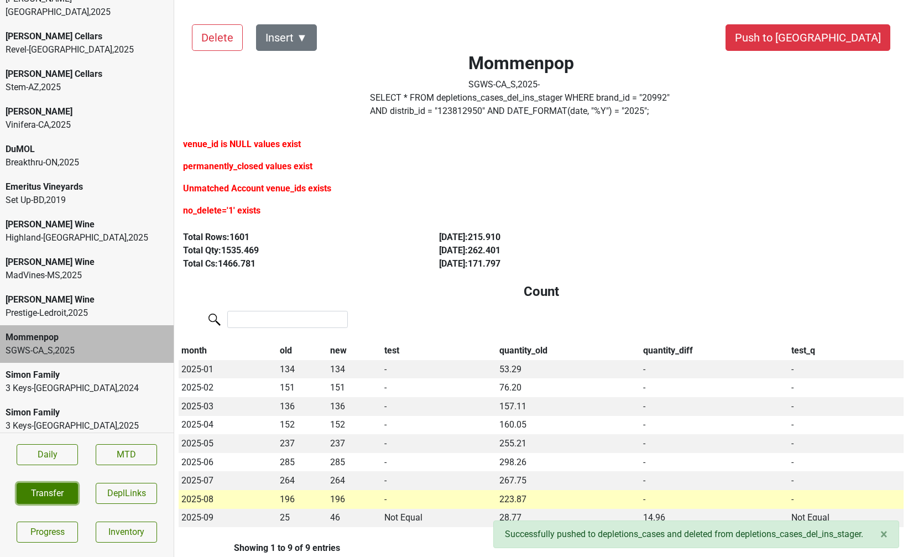
click at [39, 494] on button "Transfer" at bounding box center [47, 493] width 61 height 21
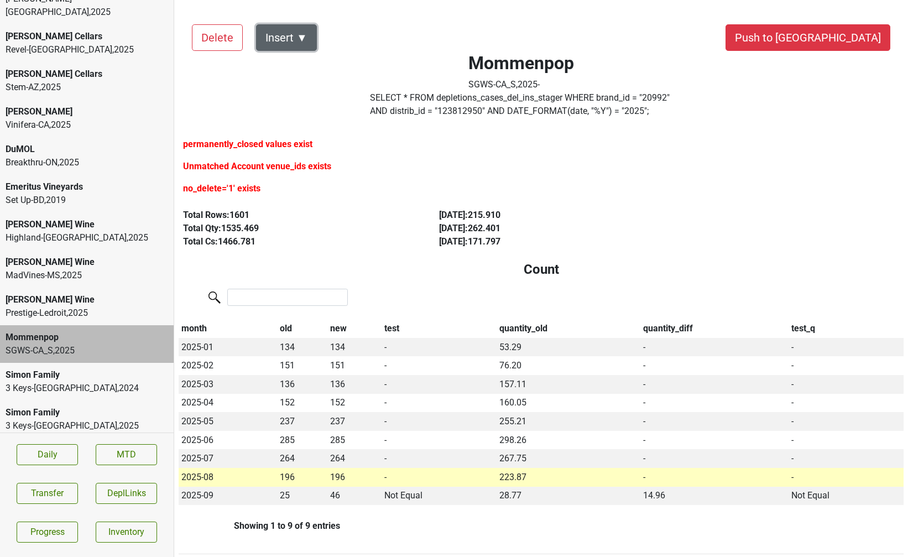
click at [294, 38] on button "Insert ▼" at bounding box center [286, 37] width 61 height 27
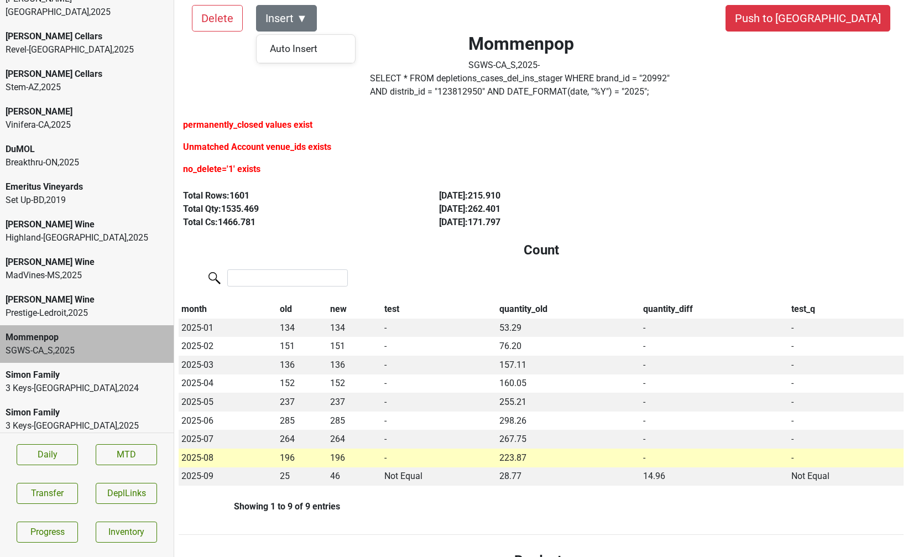
click at [318, 124] on div "permanently_closed values exist" at bounding box center [355, 127] width 345 height 18
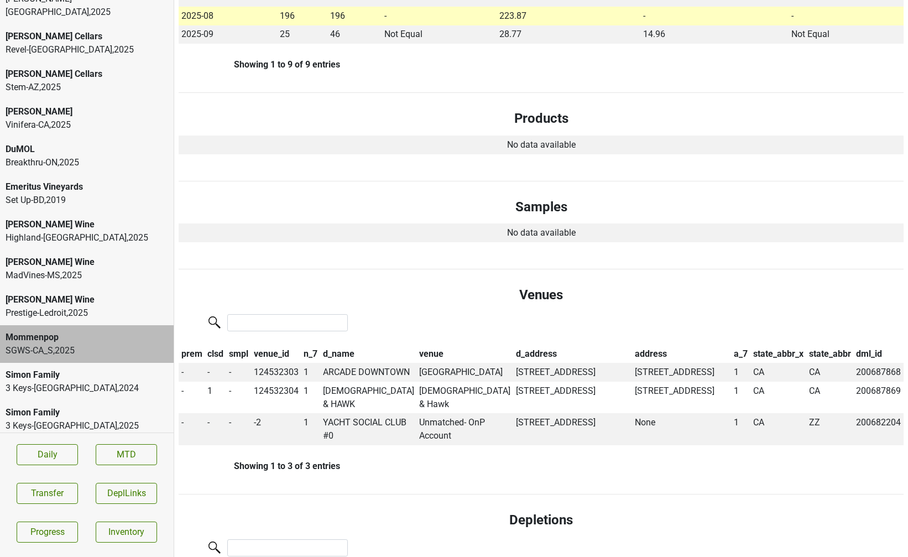
scroll to position [462, 0]
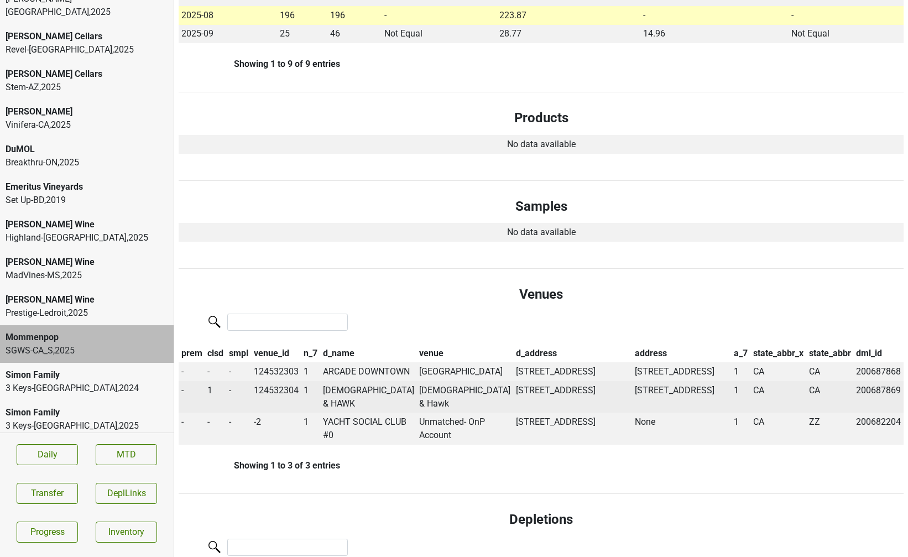
click at [212, 395] on span "1" at bounding box center [209, 390] width 5 height 11
click at [220, 419] on div "0" at bounding box center [249, 411] width 87 height 28
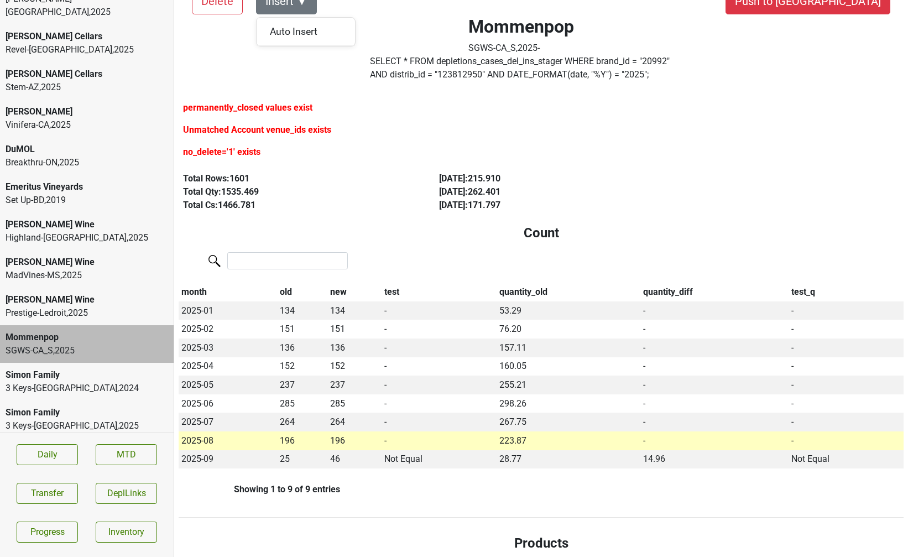
scroll to position [0, 0]
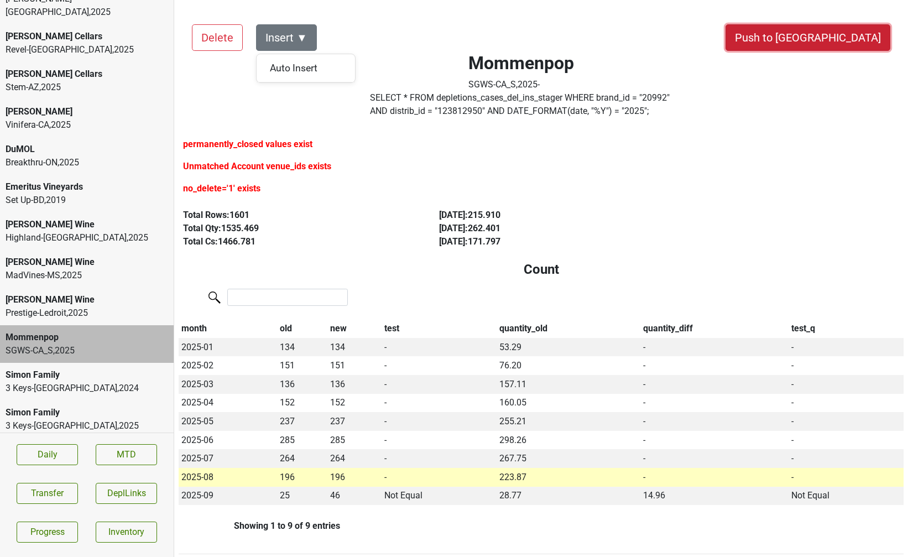
click at [842, 43] on button "Push to [GEOGRAPHIC_DATA]" at bounding box center [807, 37] width 165 height 27
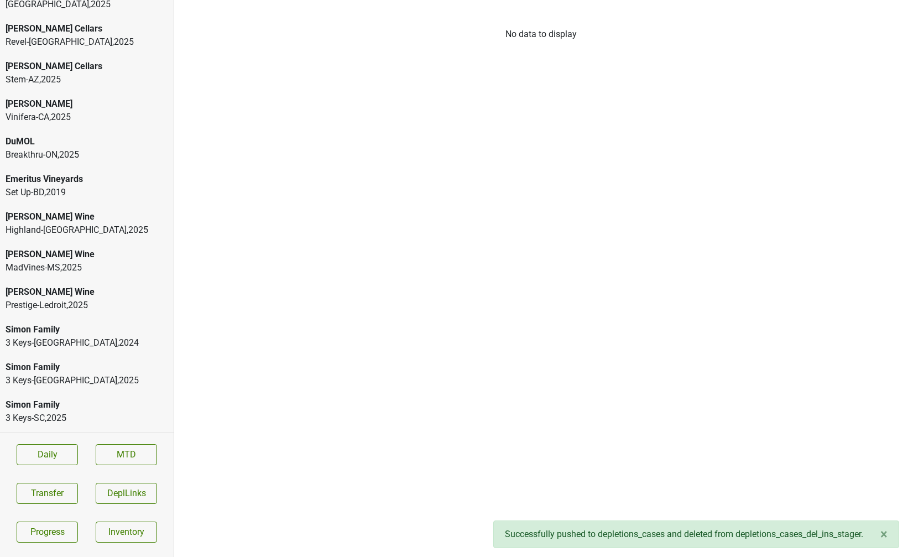
scroll to position [32, 0]
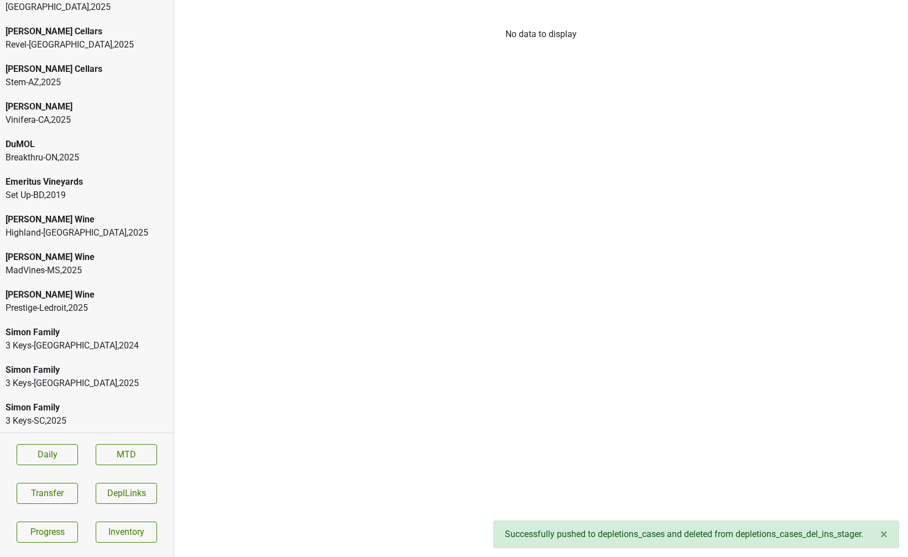
click at [106, 288] on div "[PERSON_NAME] Wine" at bounding box center [87, 294] width 162 height 13
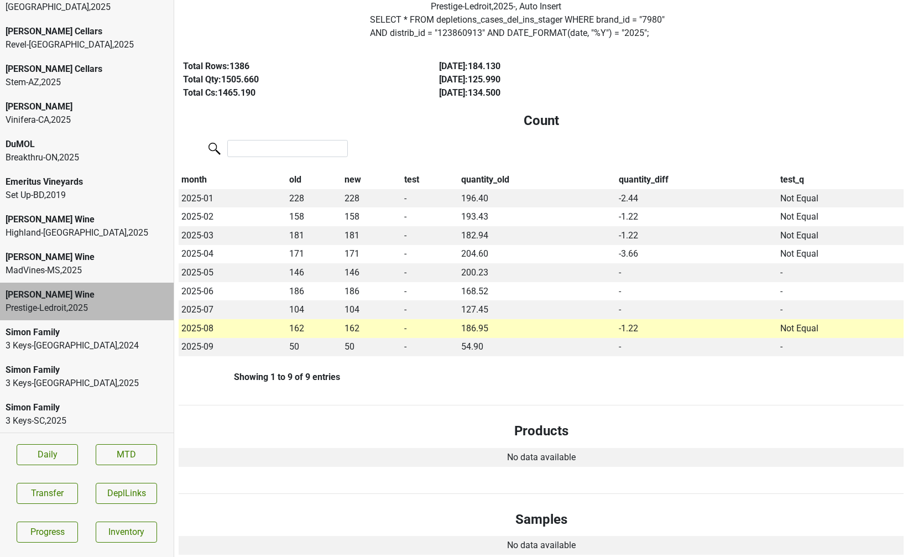
scroll to position [0, 0]
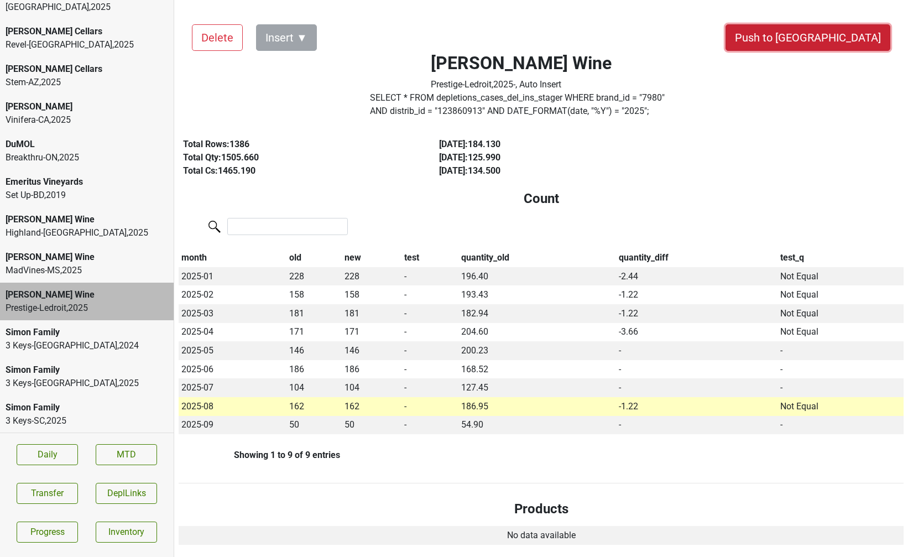
click at [843, 34] on button "Push to [GEOGRAPHIC_DATA]" at bounding box center [807, 37] width 165 height 27
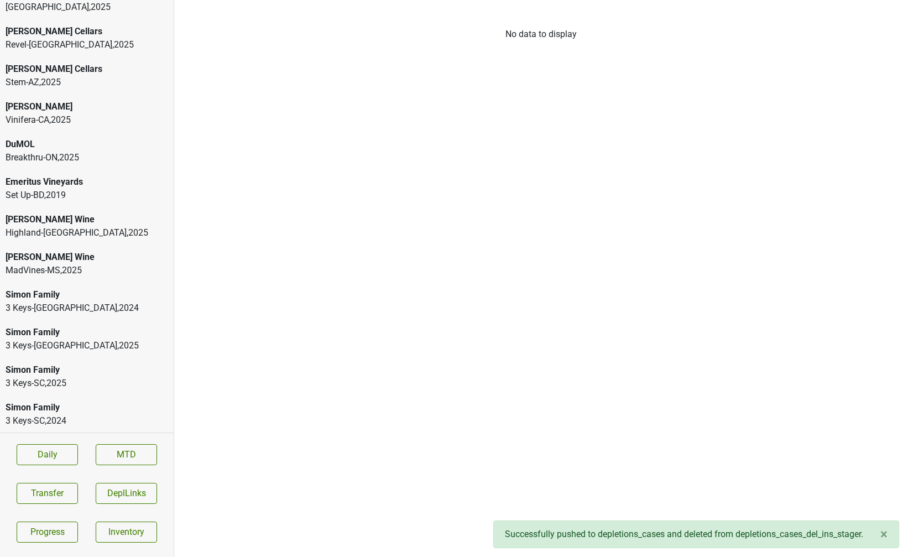
click at [122, 264] on div "MadVines-MS , 2025" at bounding box center [87, 270] width 162 height 13
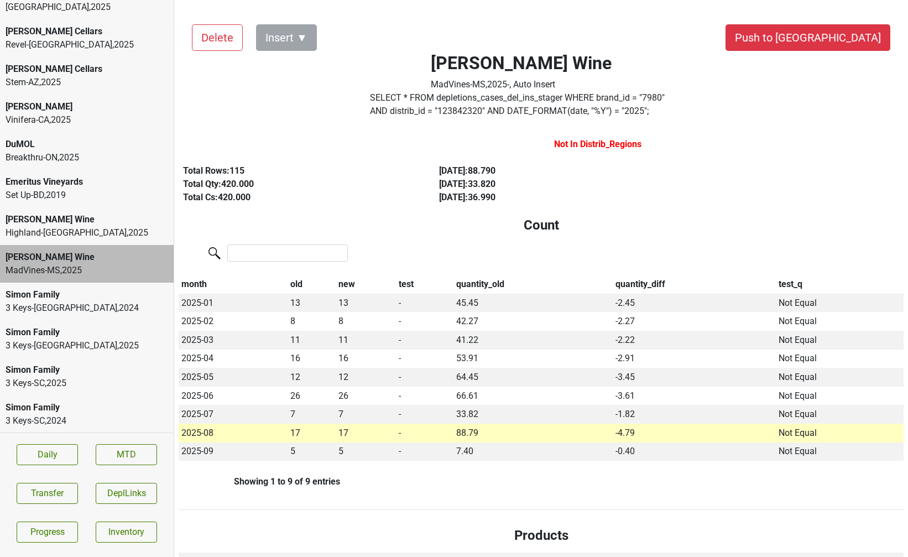
click at [13, 226] on div "Highland-[GEOGRAPHIC_DATA] , 2025" at bounding box center [87, 232] width 162 height 13
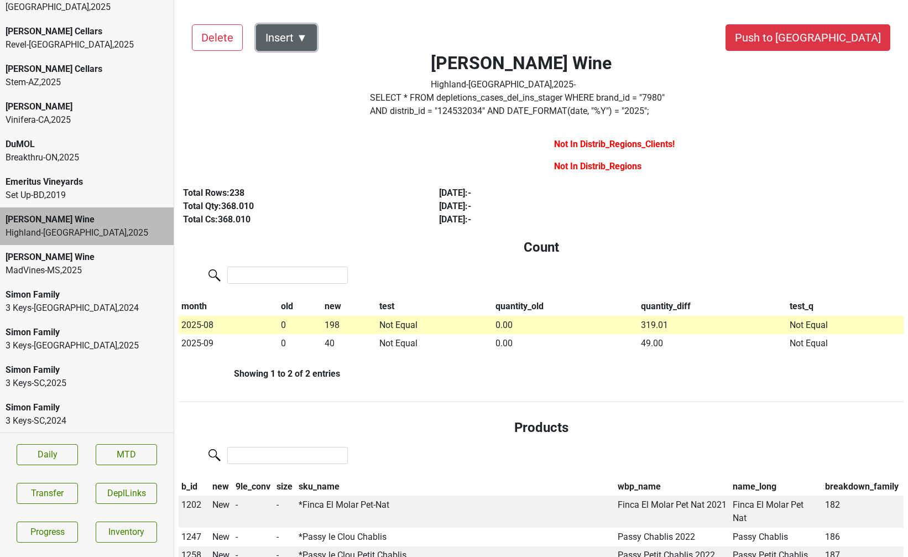
click at [297, 41] on button "Insert ▼" at bounding box center [286, 37] width 61 height 27
click at [292, 75] on div "DRC ▶" at bounding box center [305, 68] width 98 height 28
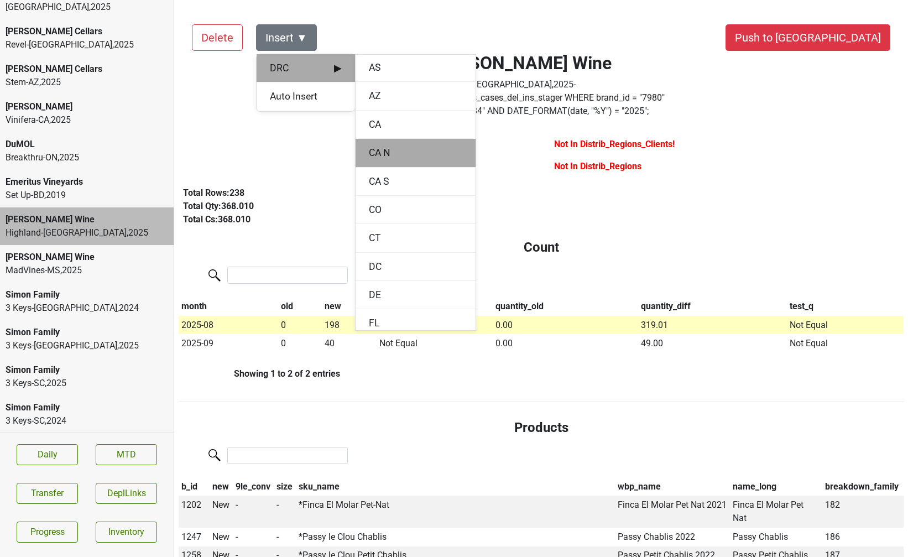
scroll to position [87, 0]
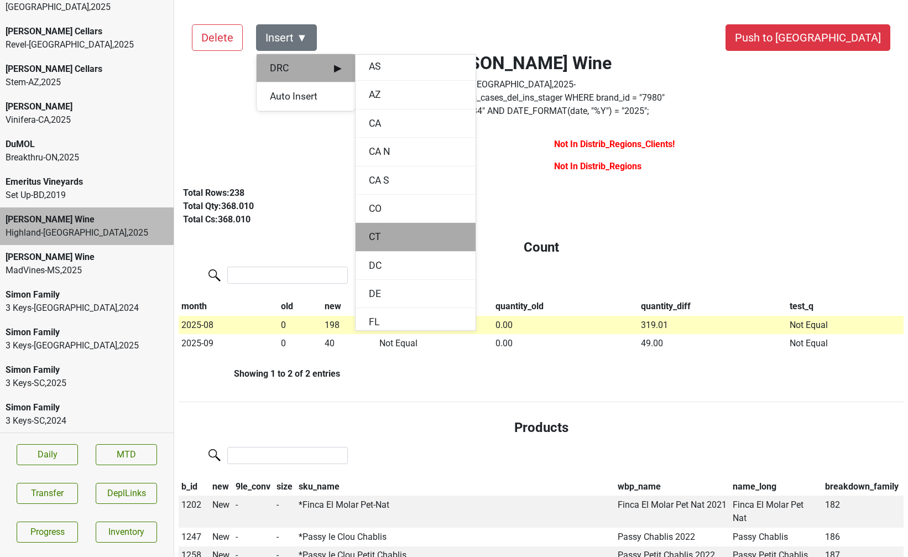
click at [377, 235] on div "CT" at bounding box center [415, 237] width 120 height 28
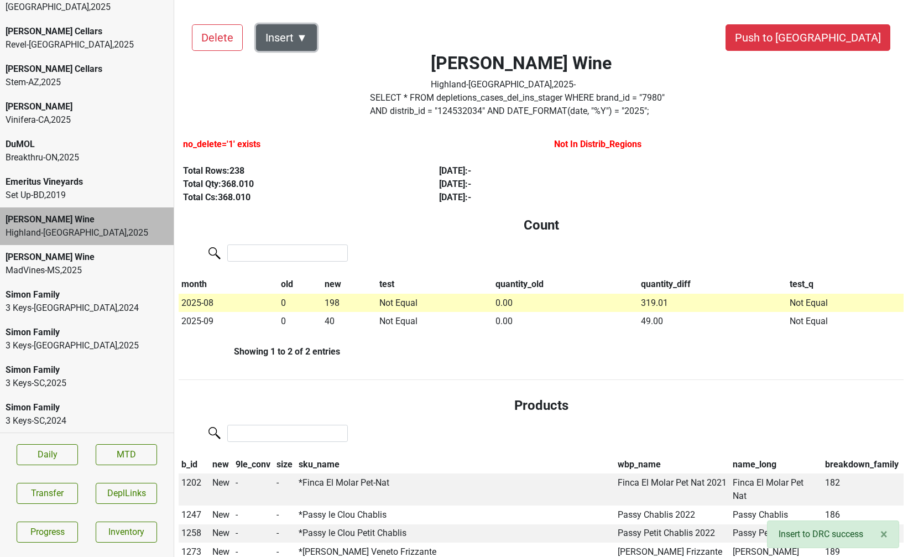
click at [301, 43] on button "Insert ▼" at bounding box center [286, 37] width 61 height 27
click at [310, 65] on div "Auto Insert" at bounding box center [305, 68] width 98 height 28
click at [44, 504] on section "Daily MTD Transfer DeplLinks Progress Inventory" at bounding box center [87, 492] width 174 height 121
click at [46, 488] on button "Transfer" at bounding box center [47, 493] width 61 height 21
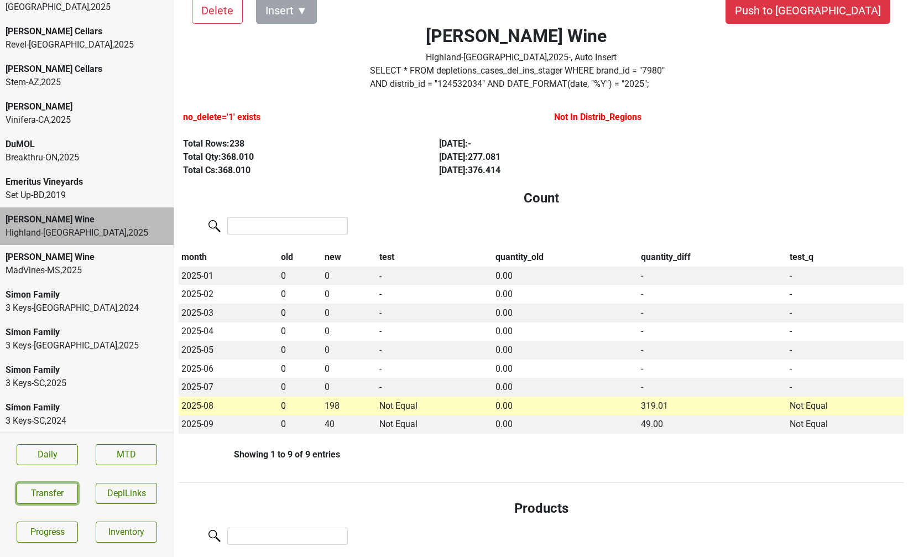
scroll to position [0, 0]
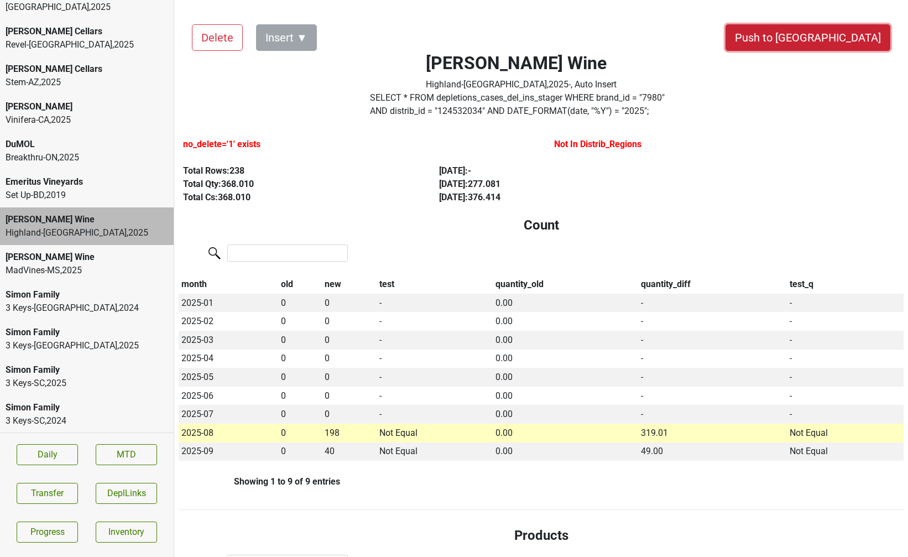
click at [861, 50] on button "Push to [GEOGRAPHIC_DATA]" at bounding box center [807, 37] width 165 height 27
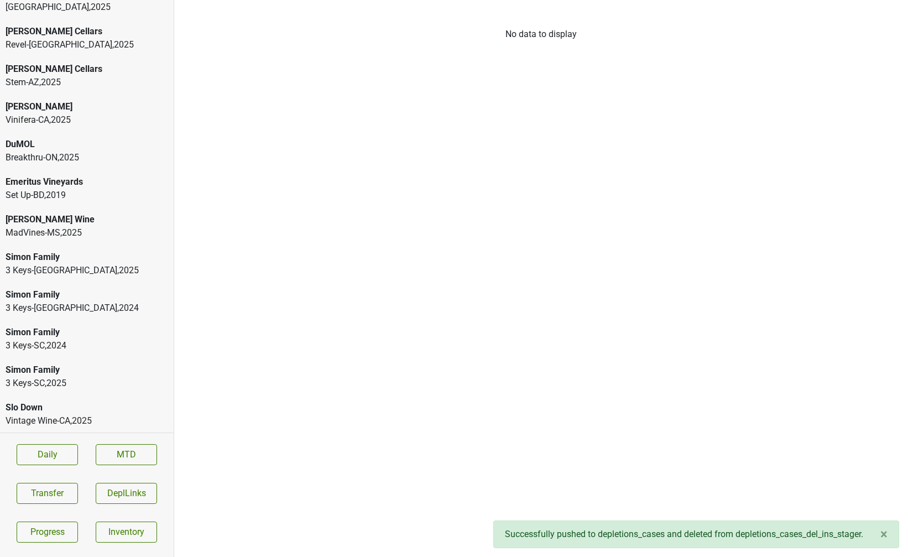
scroll to position [19, 0]
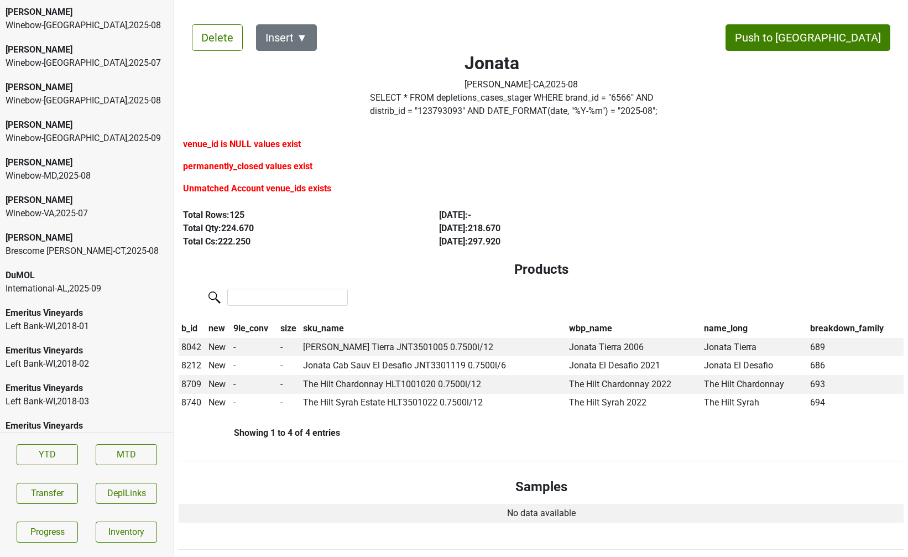
scroll to position [793, 0]
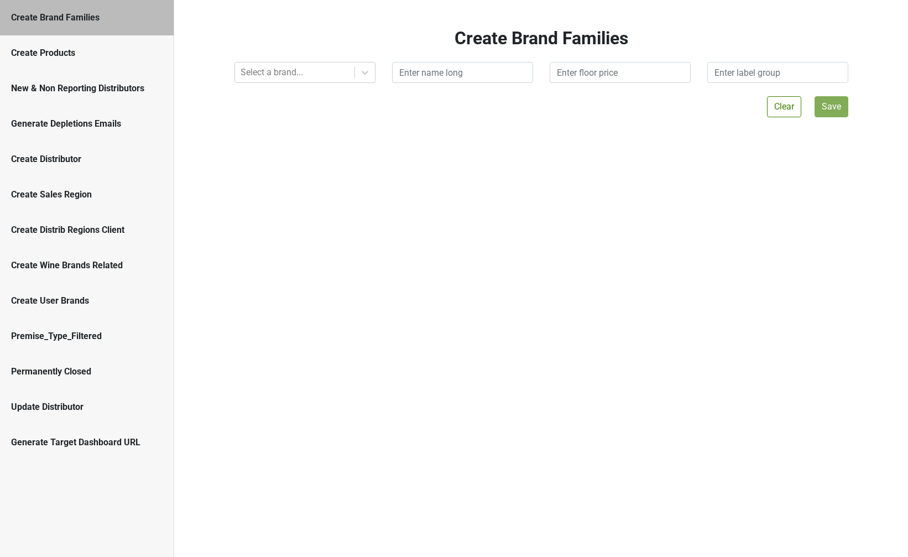
click at [75, 82] on div "New & Non Reporting Distributors" at bounding box center [86, 88] width 151 height 13
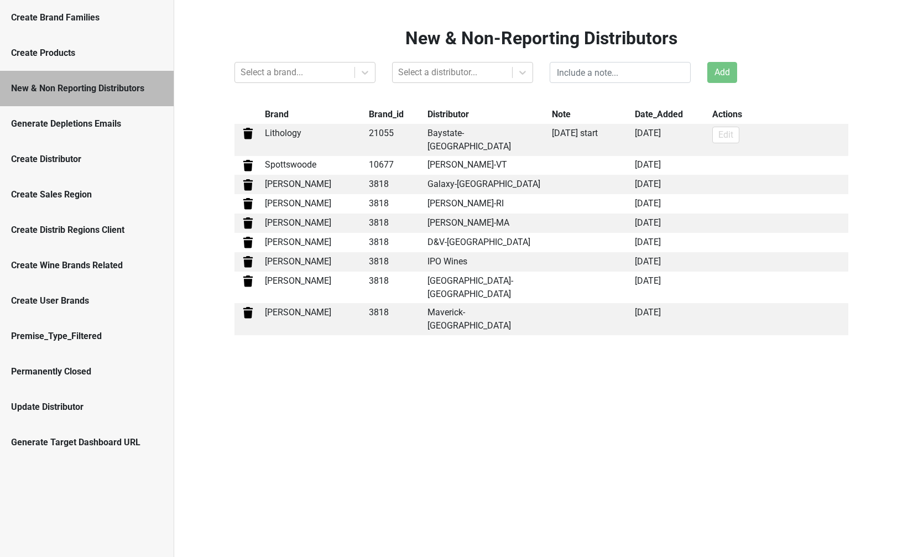
click at [102, 415] on div "Update Distributor" at bounding box center [87, 406] width 174 height 35
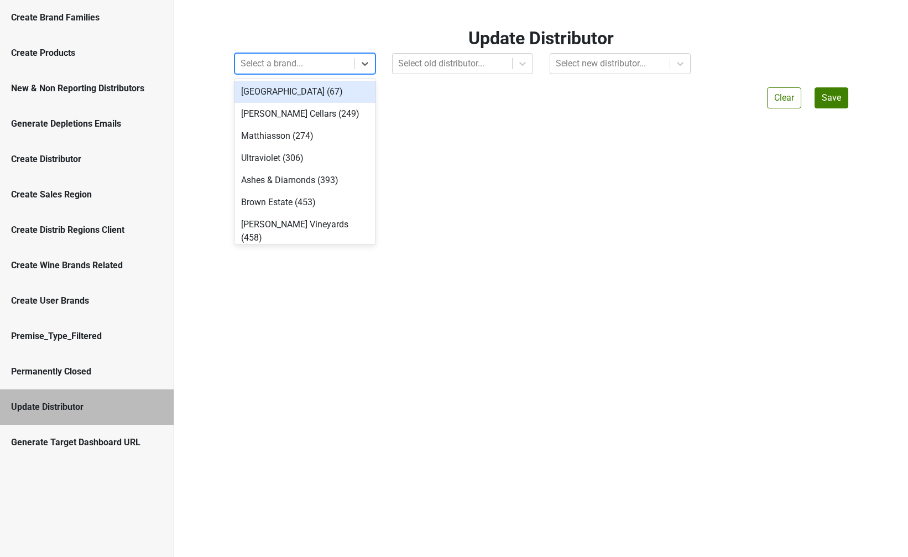
click at [291, 64] on div at bounding box center [294, 63] width 108 height 15
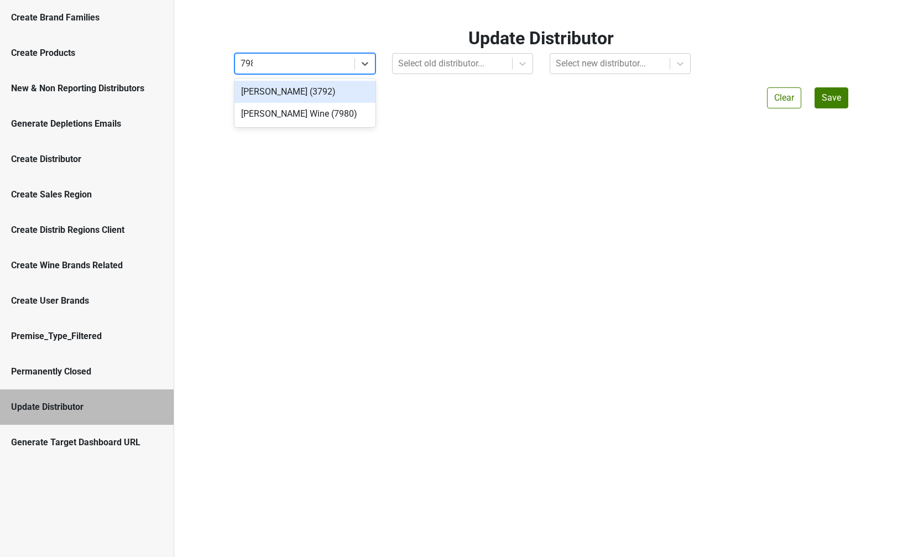
type input "7980"
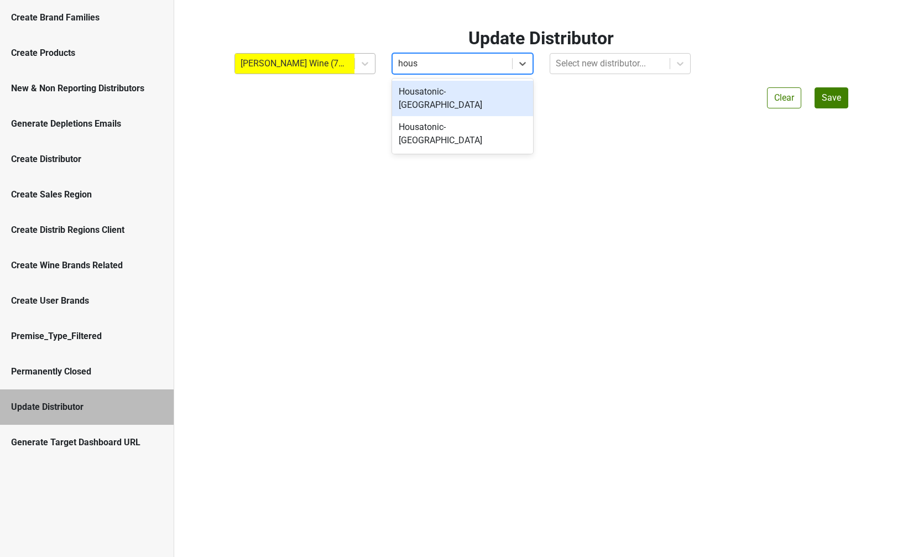
type input "housa"
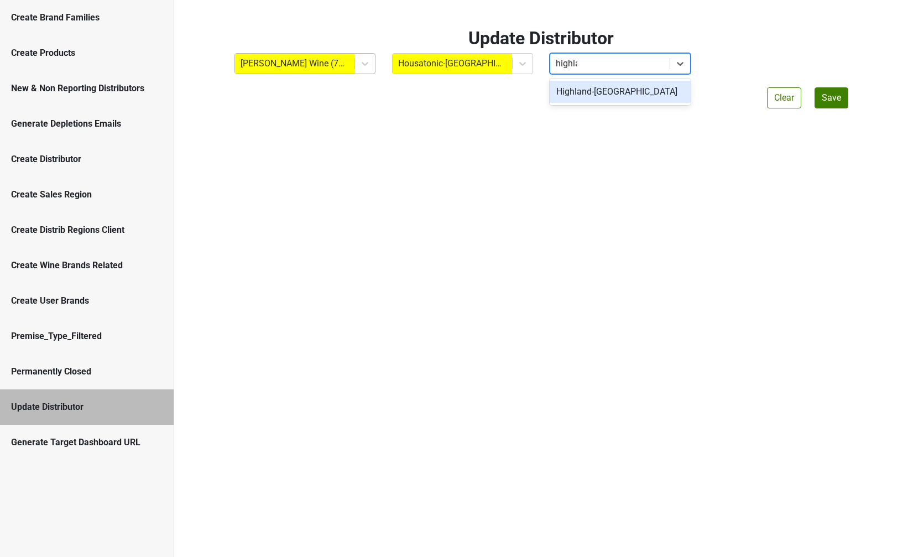
type input "highland"
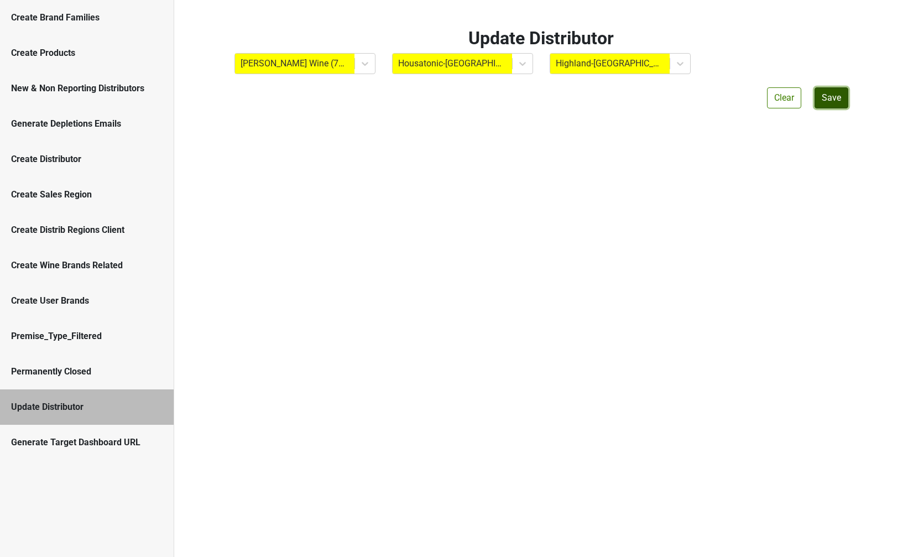
click at [841, 92] on button "Save" at bounding box center [831, 97] width 34 height 21
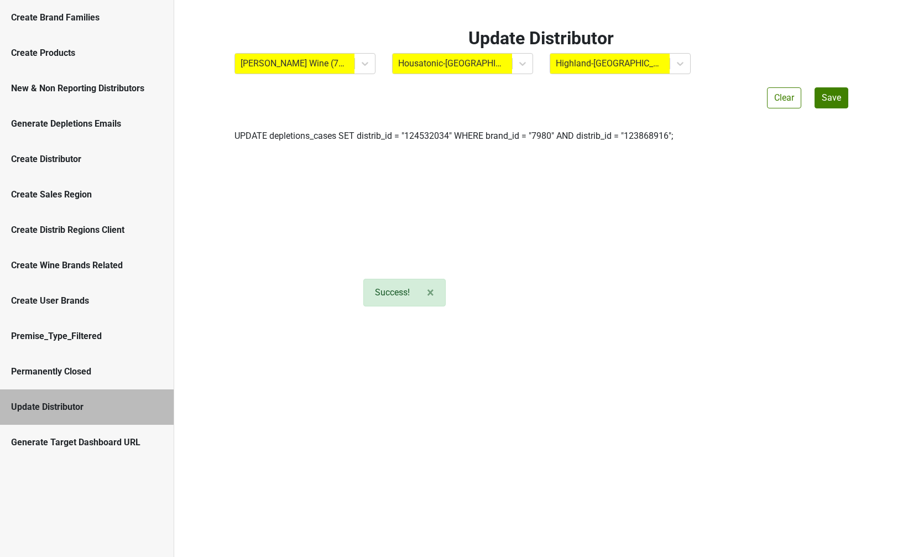
click at [560, 134] on label "UPDATE depletions_cases SET distrib_id = " 124532034 " WHERE brand_id = " 7980 …" at bounding box center [453, 135] width 438 height 13
